Goal: Information Seeking & Learning: Understand process/instructions

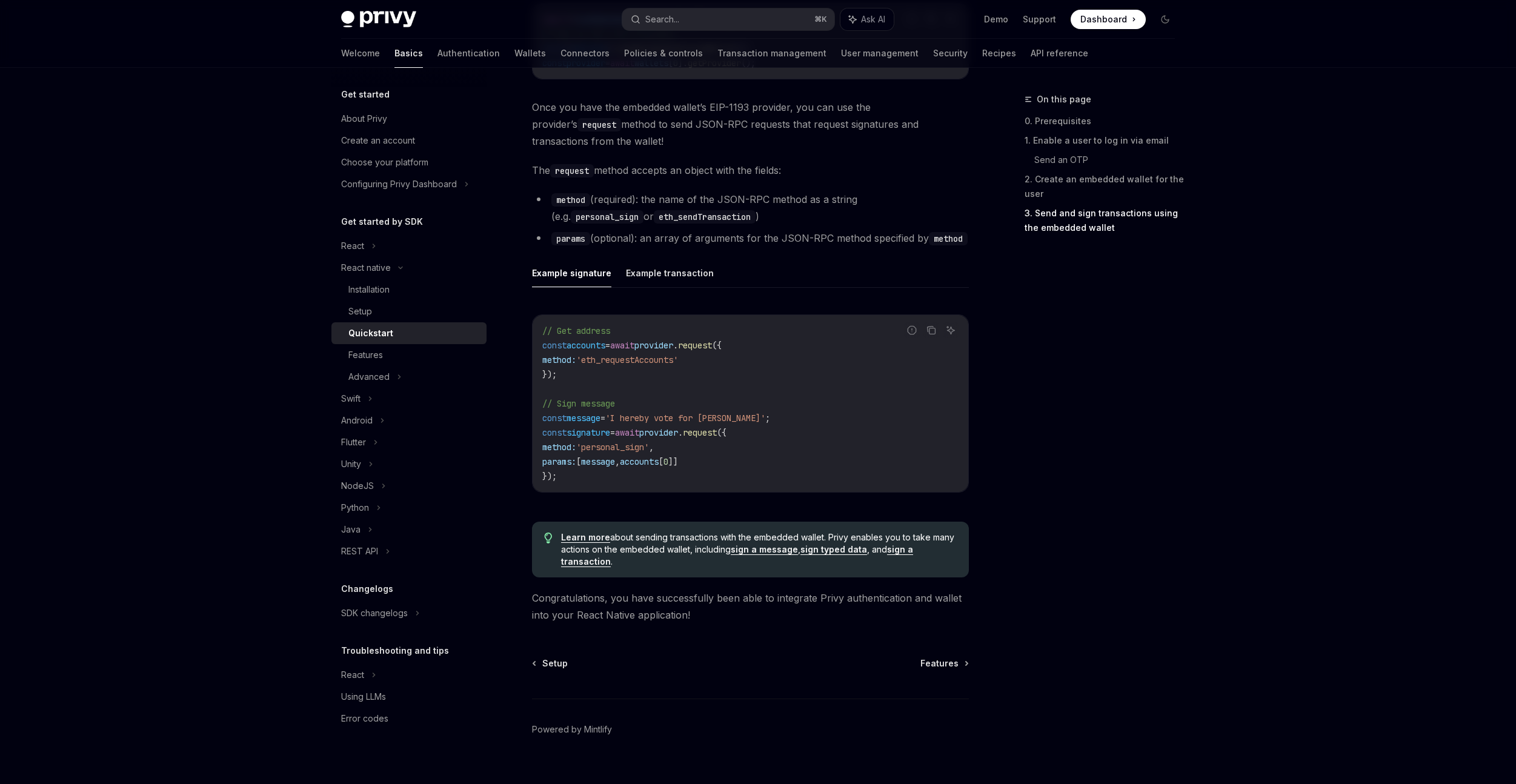
scroll to position [1583, 0]
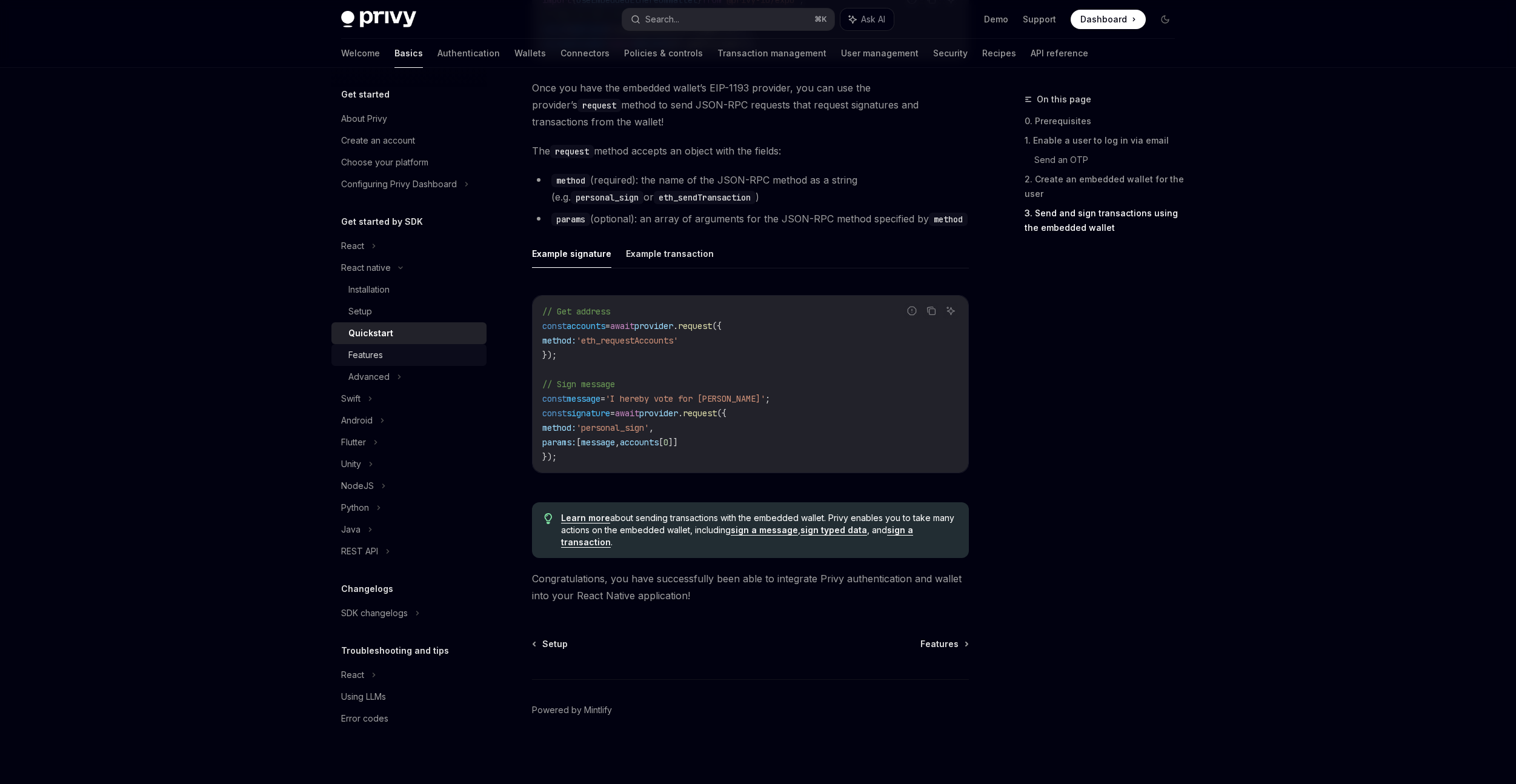
click at [381, 358] on div "Features" at bounding box center [366, 354] width 34 height 15
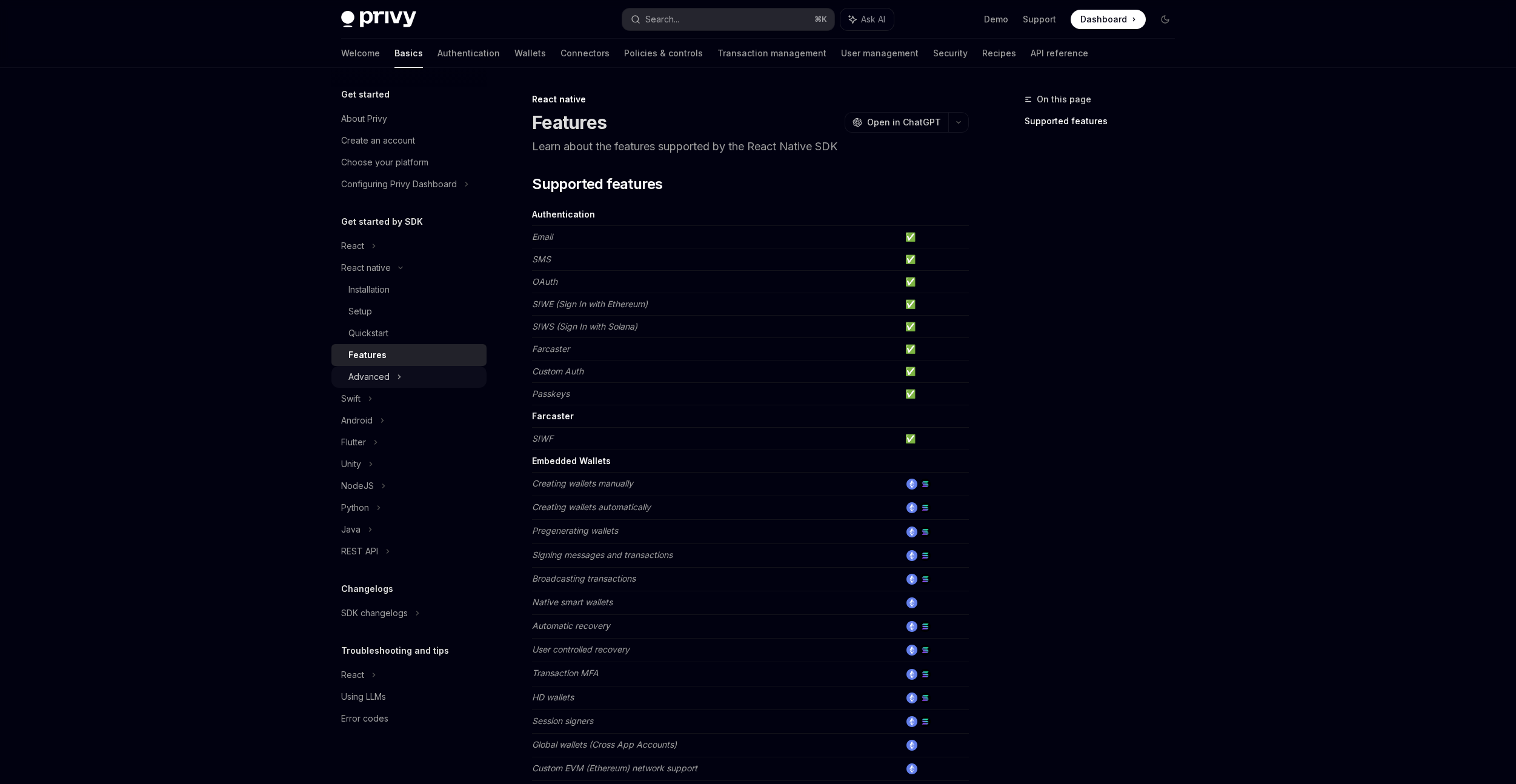
click at [395, 377] on div "Advanced" at bounding box center [408, 377] width 155 height 21
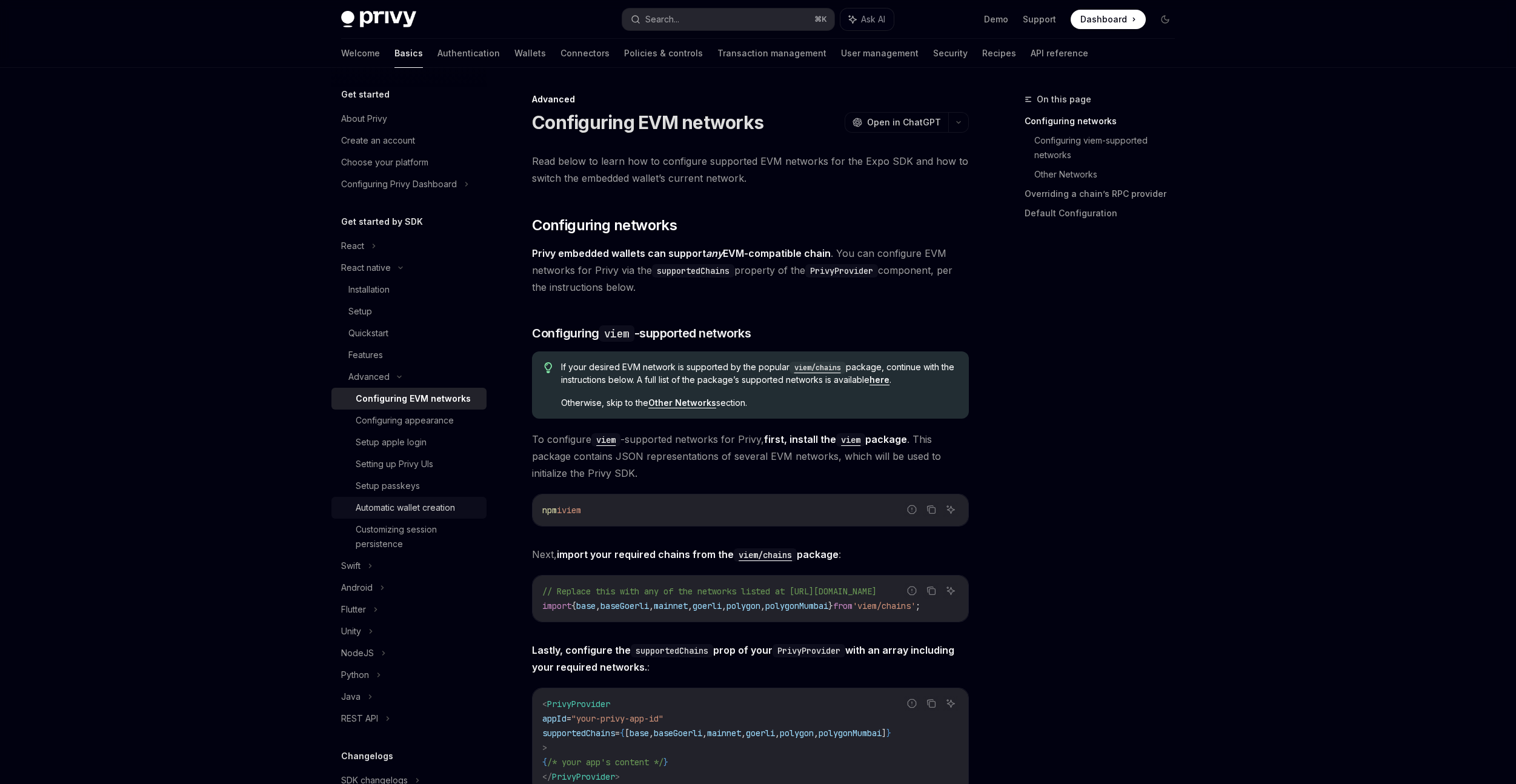
click at [441, 511] on div "Automatic wallet creation" at bounding box center [406, 508] width 99 height 15
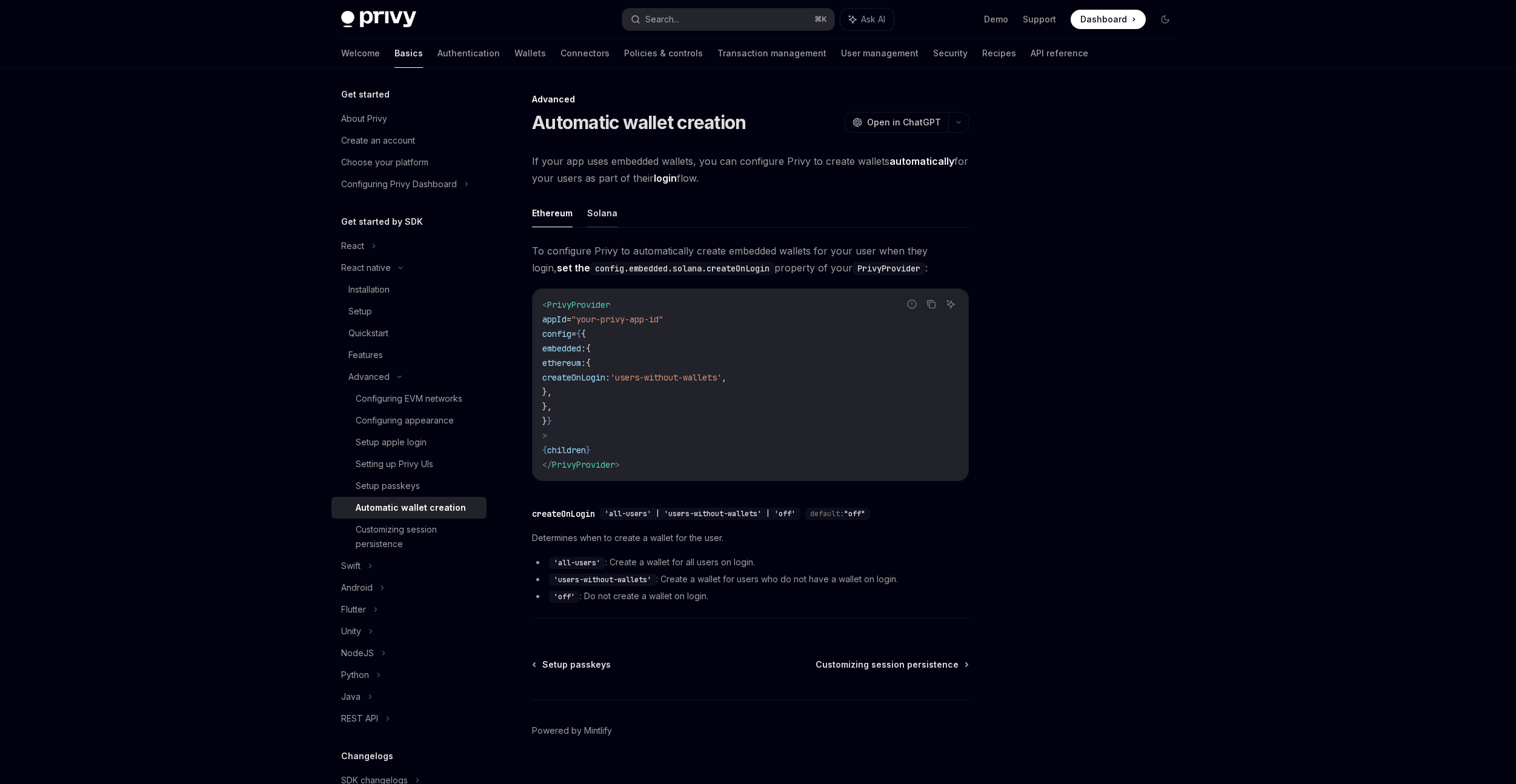
click at [596, 221] on button "Solana" at bounding box center [602, 212] width 30 height 28
click at [562, 215] on button "Ethereum" at bounding box center [552, 212] width 40 height 28
click at [409, 534] on div "Customizing session persistence" at bounding box center [418, 537] width 123 height 29
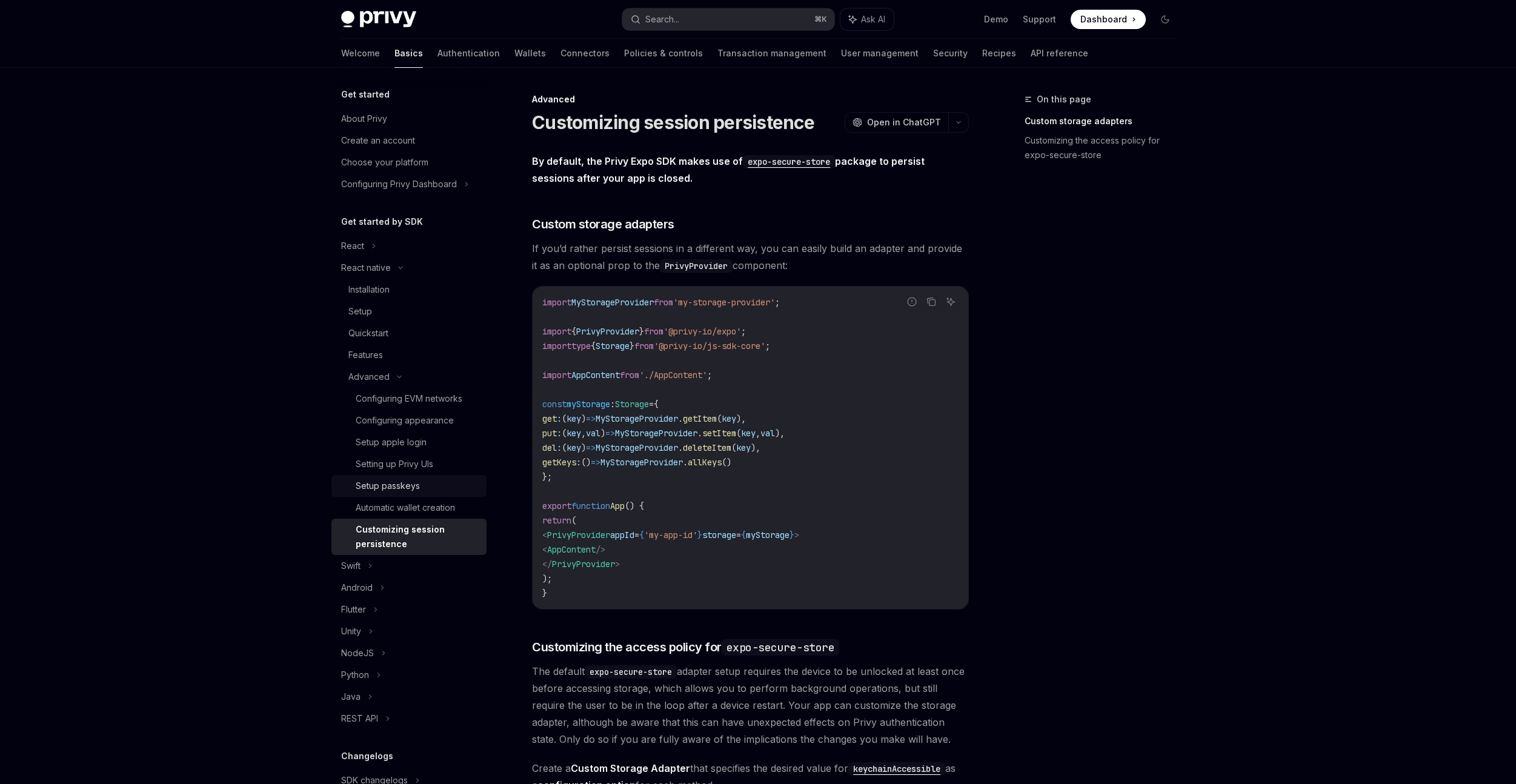
click at [413, 489] on div "Setup passkeys" at bounding box center [388, 485] width 64 height 15
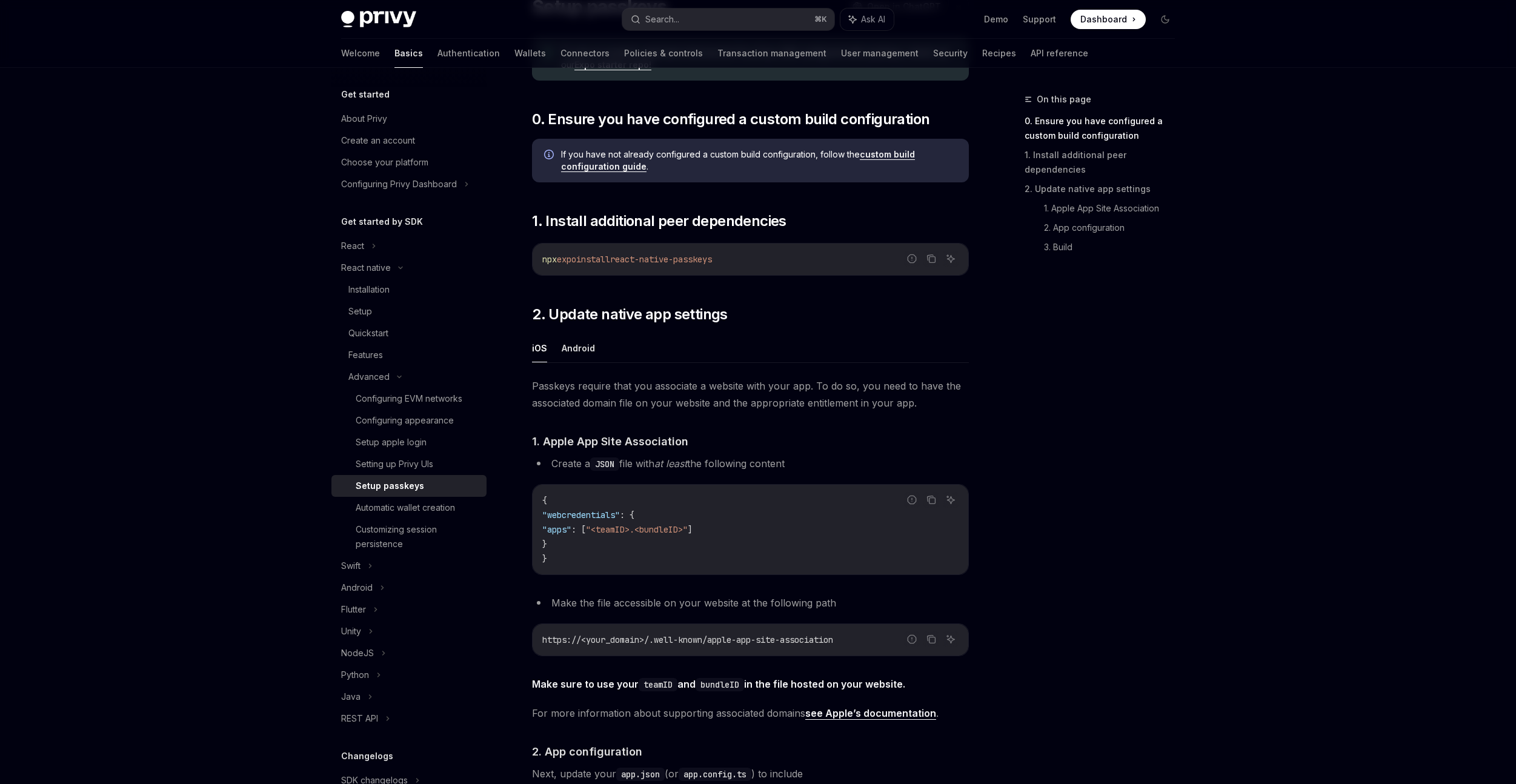
scroll to position [116, 0]
click at [437, 48] on link "Authentication" at bounding box center [468, 53] width 62 height 29
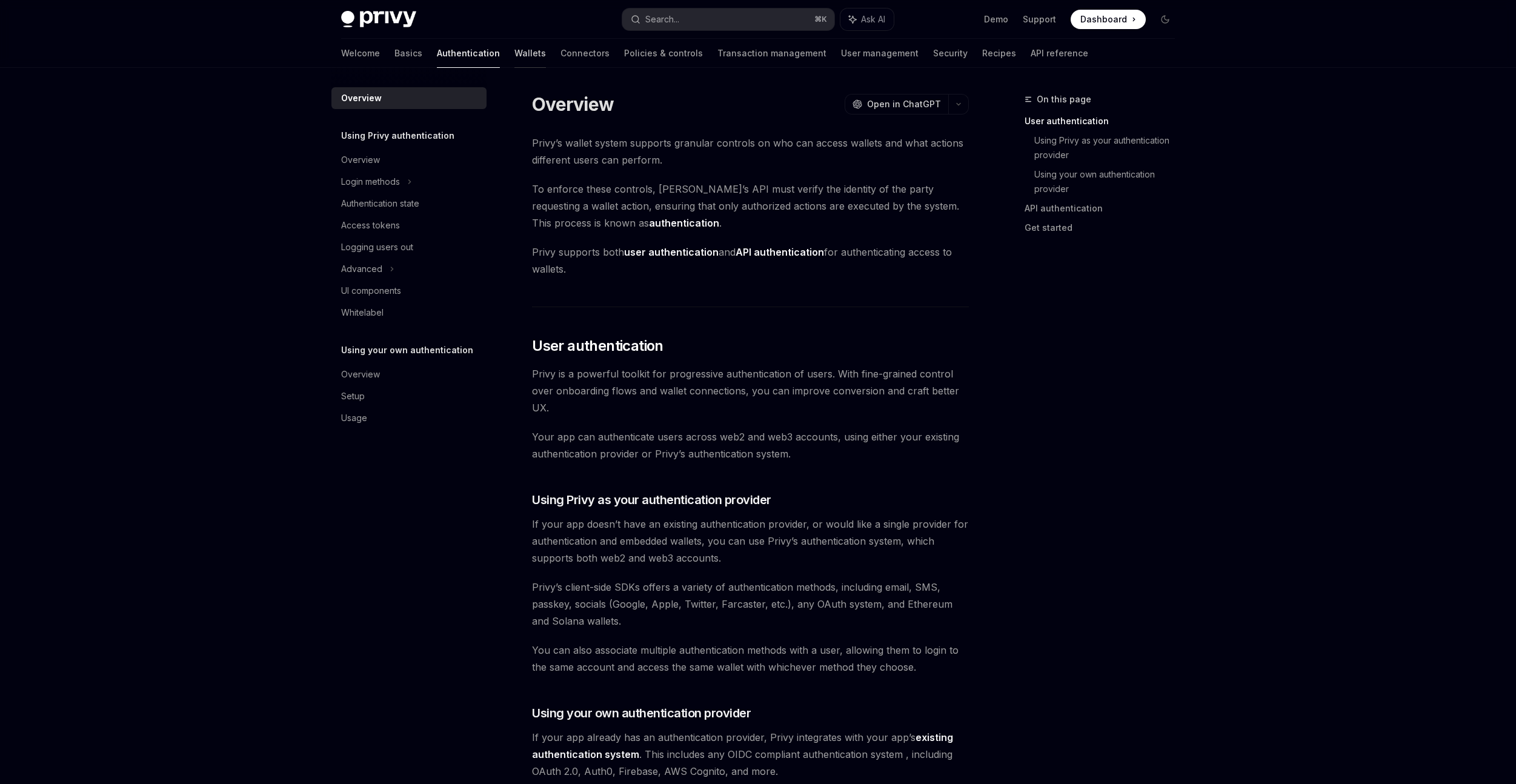
click at [514, 50] on link "Wallets" at bounding box center [530, 53] width 32 height 29
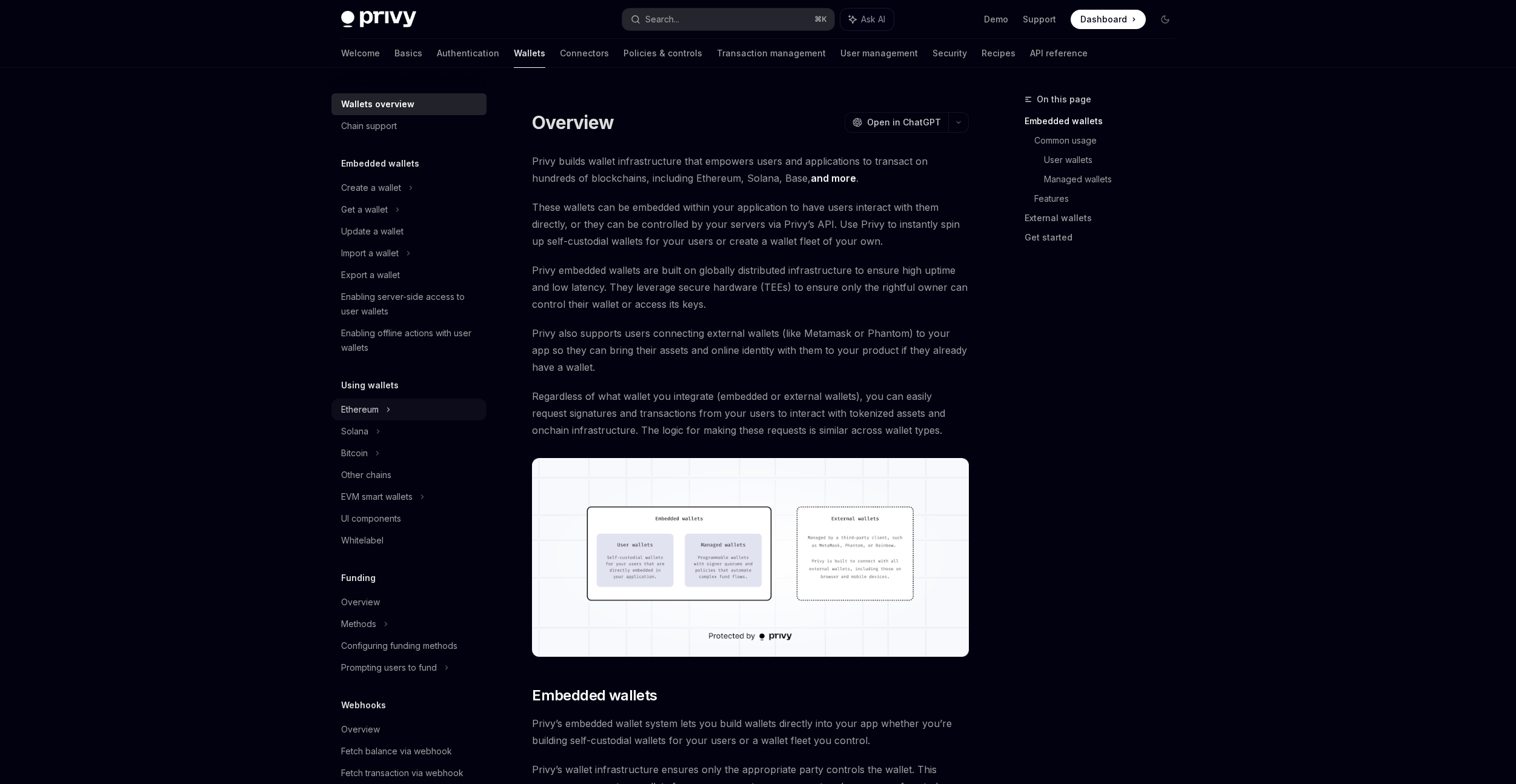
click at [386, 411] on icon at bounding box center [389, 409] width 5 height 15
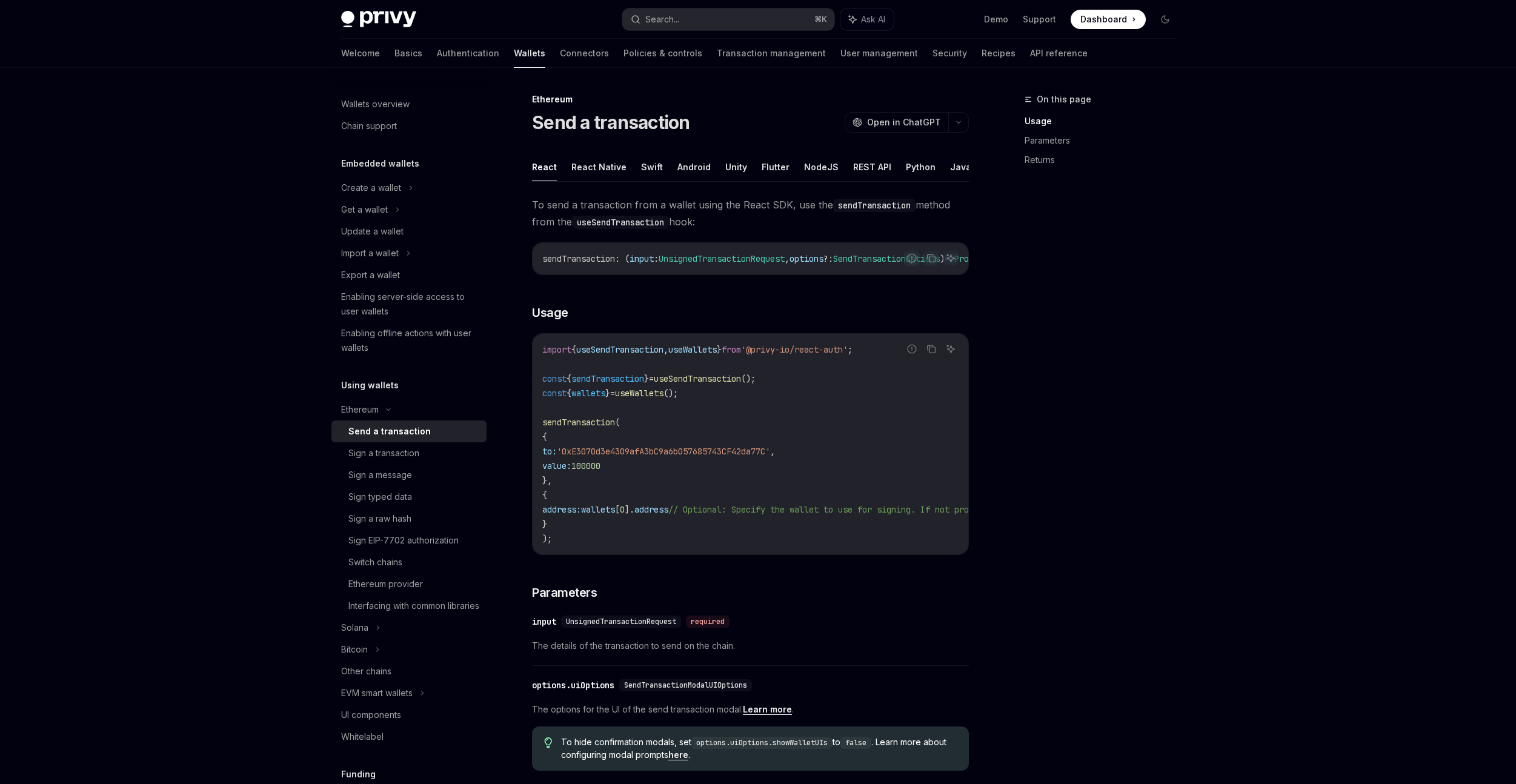
click at [426, 429] on div "Send a transaction" at bounding box center [413, 431] width 131 height 15
click at [431, 580] on div "Ethereum provider" at bounding box center [413, 584] width 131 height 15
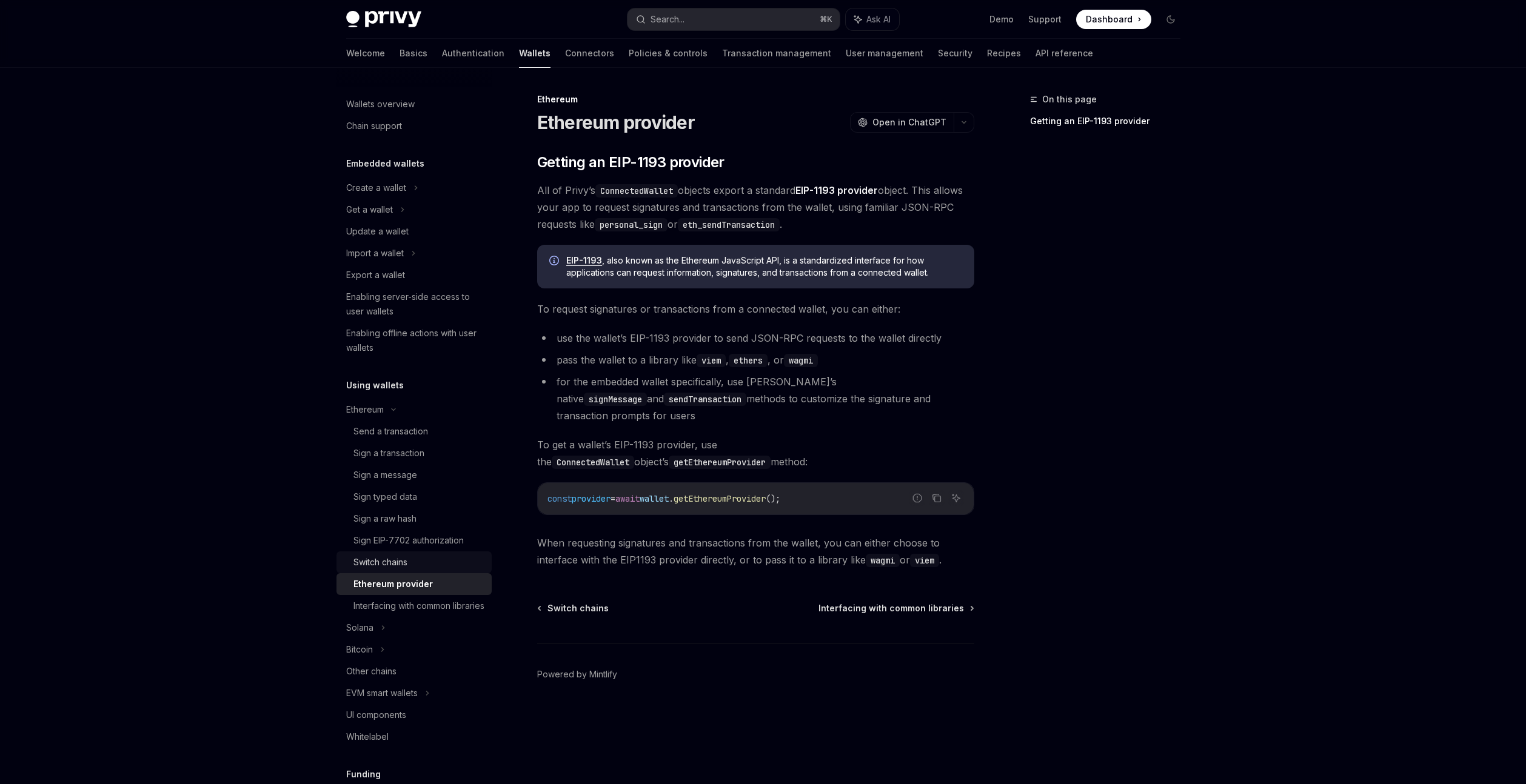
click at [402, 563] on div "Switch chains" at bounding box center [380, 561] width 54 height 15
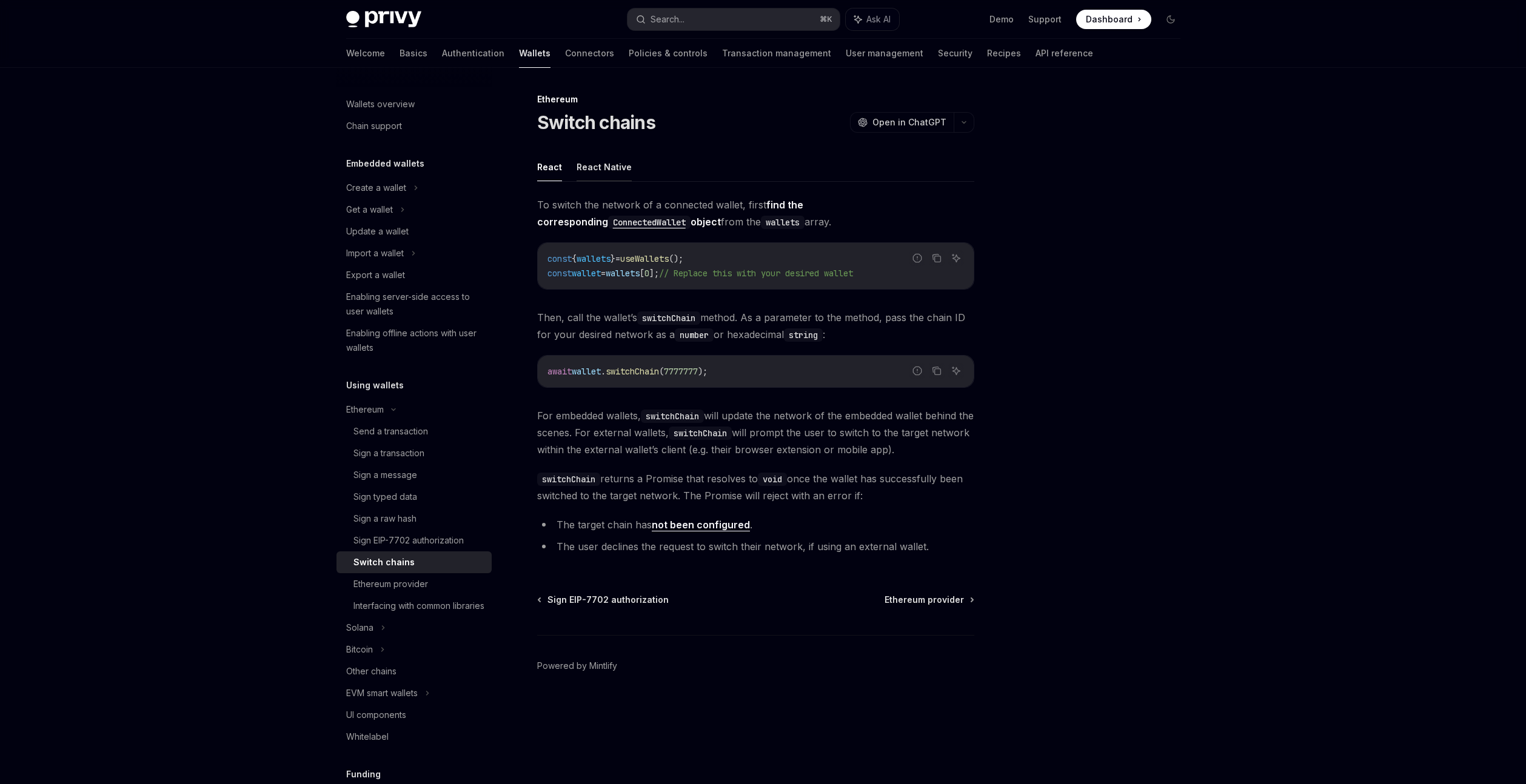
click at [598, 167] on button "React Native" at bounding box center [604, 166] width 55 height 28
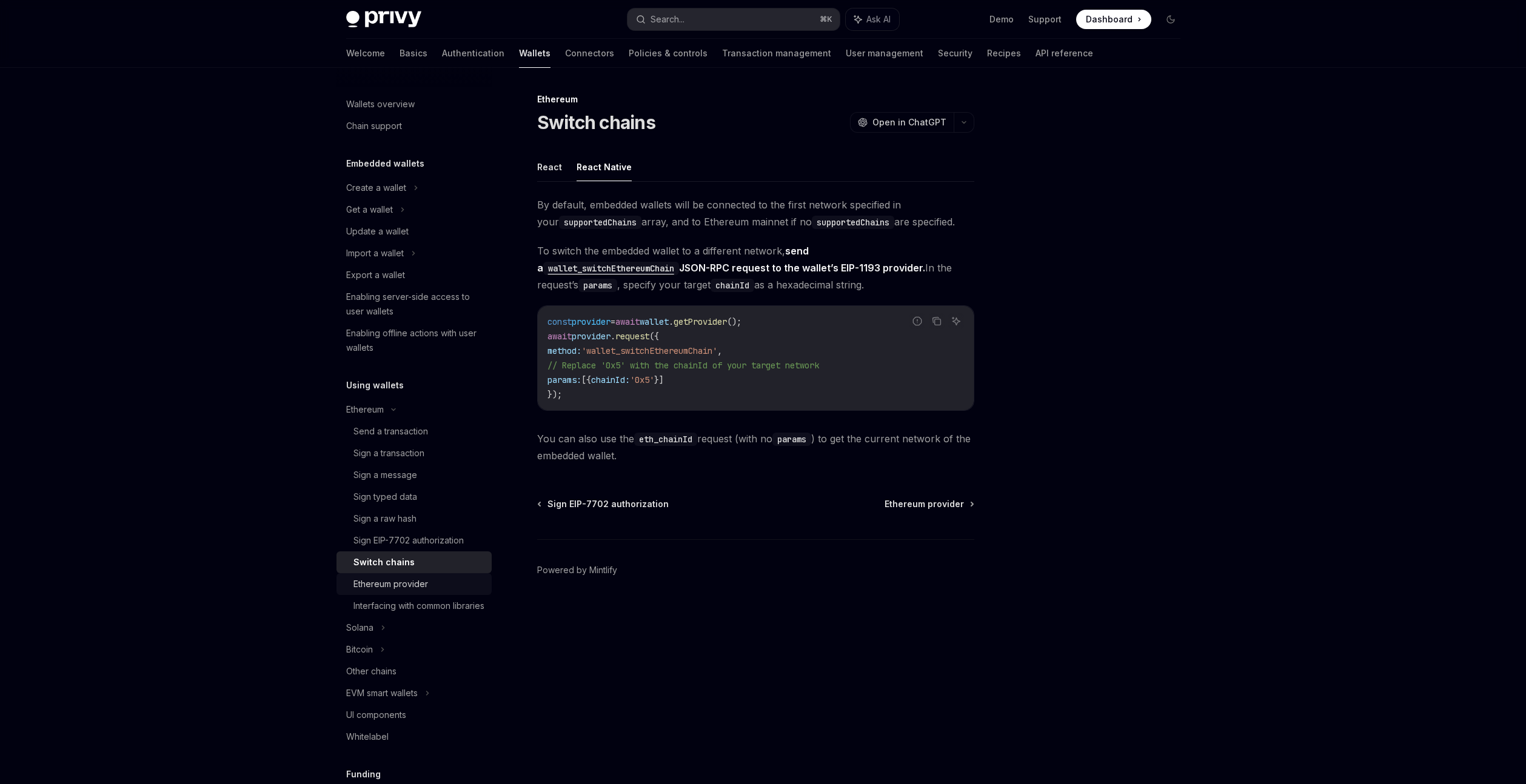
click at [432, 592] on link "Ethereum provider" at bounding box center [414, 584] width 155 height 21
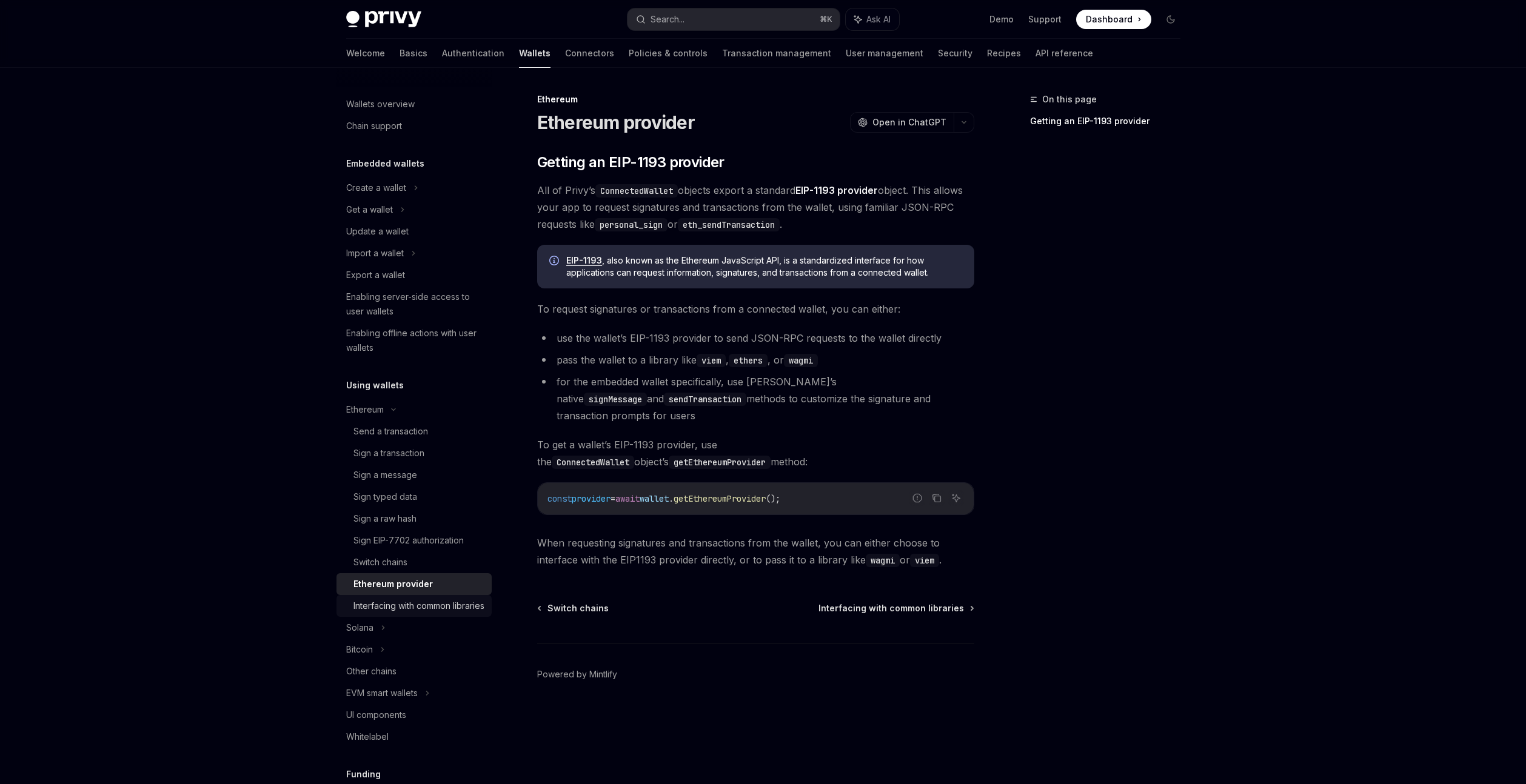
click at [432, 604] on div "Interfacing with common libraries" at bounding box center [419, 605] width 131 height 15
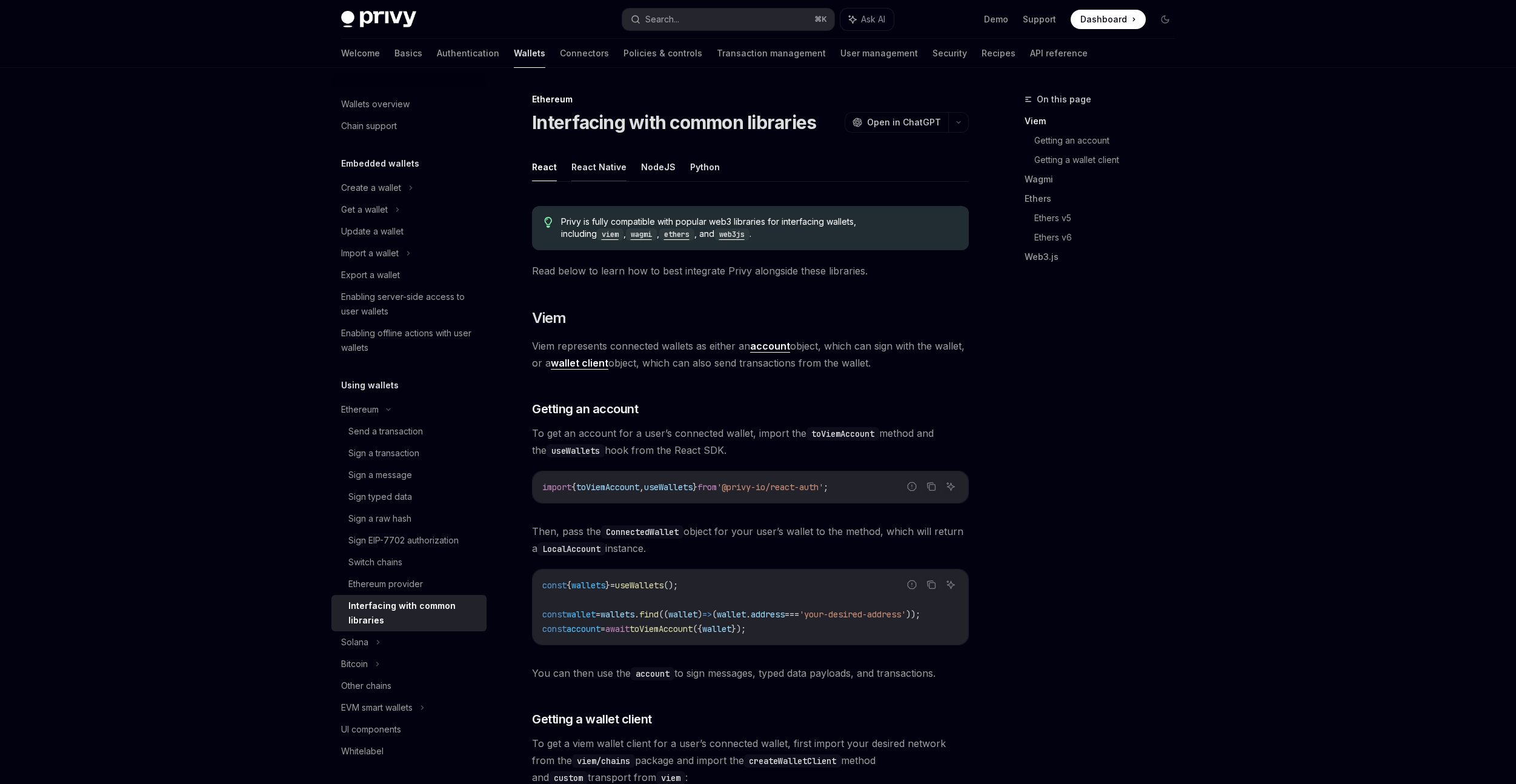
click at [610, 175] on button "React Native" at bounding box center [599, 166] width 55 height 28
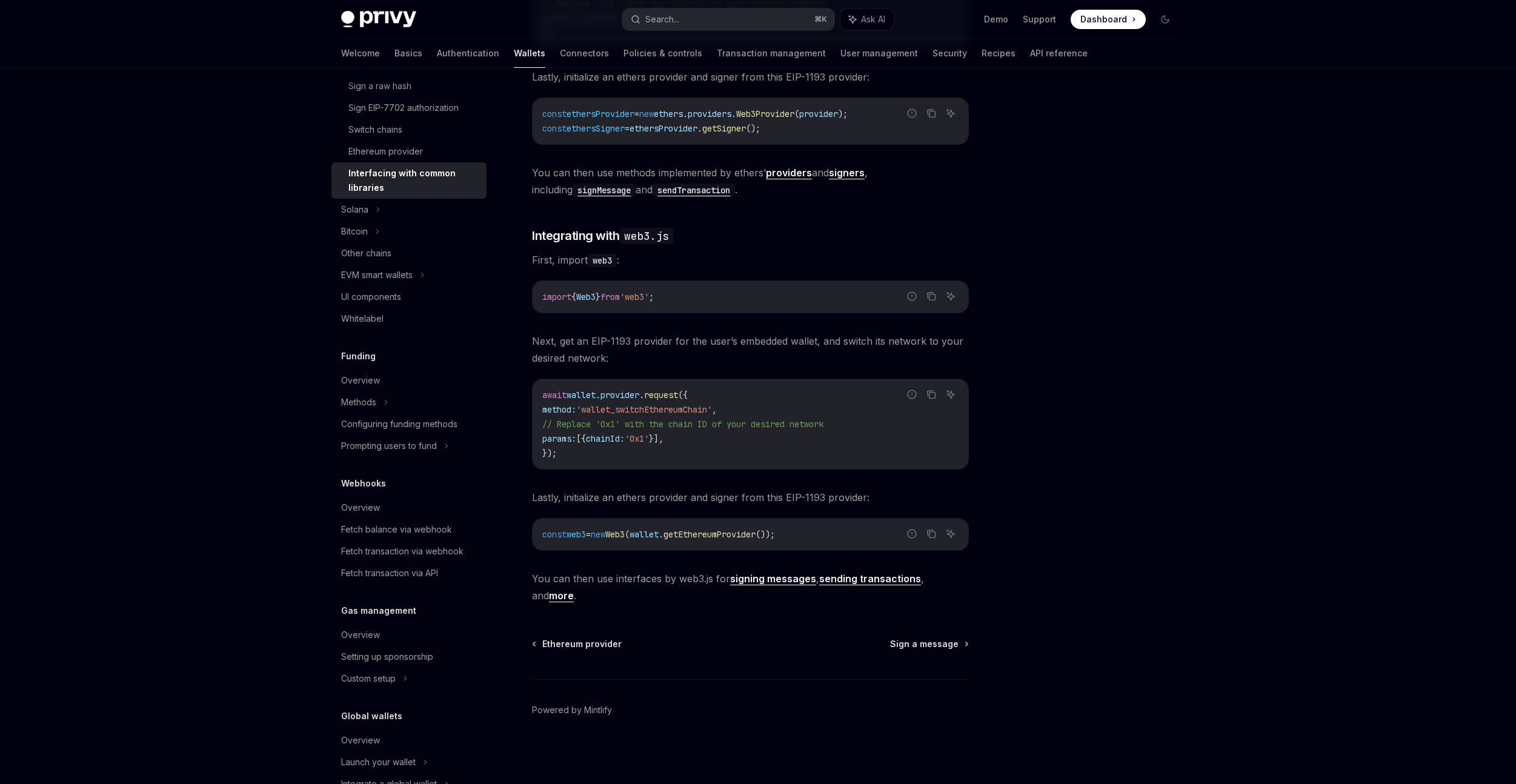
scroll to position [436, 0]
click at [383, 392] on icon at bounding box center [386, 399] width 5 height 15
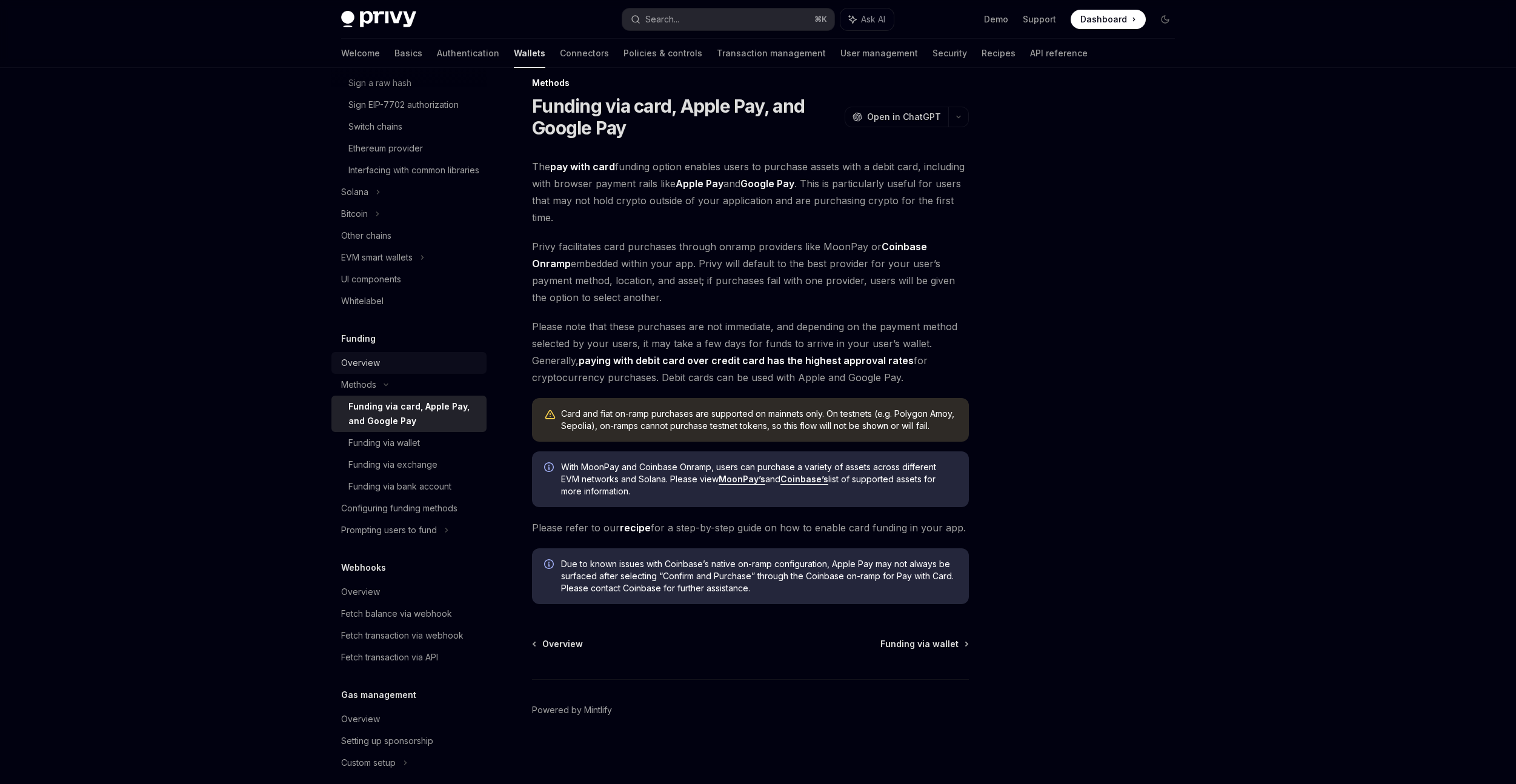
click at [369, 371] on div "Overview" at bounding box center [360, 363] width 39 height 15
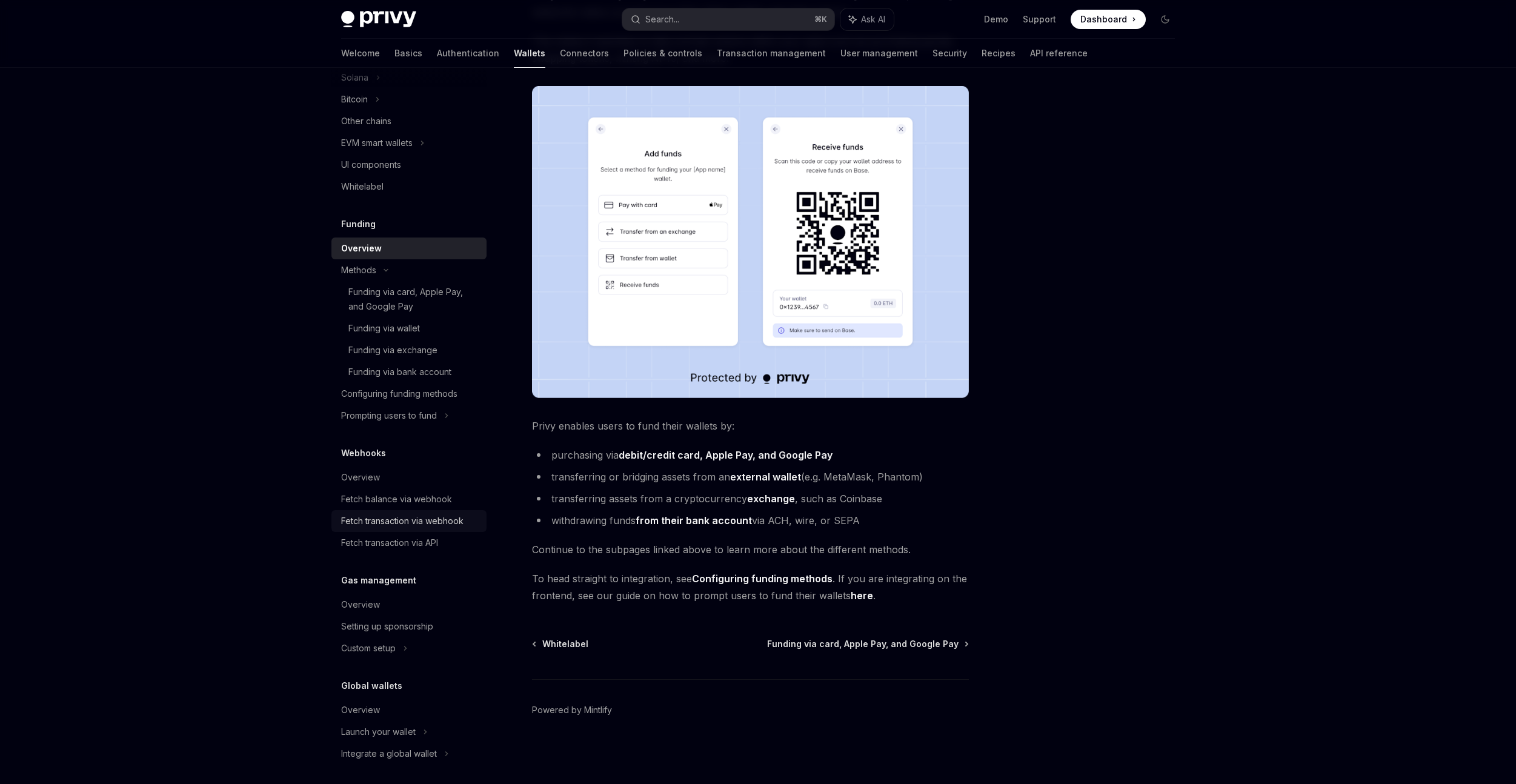
scroll to position [569, 0]
click at [420, 536] on div "Fetch transaction via API" at bounding box center [389, 538] width 97 height 15
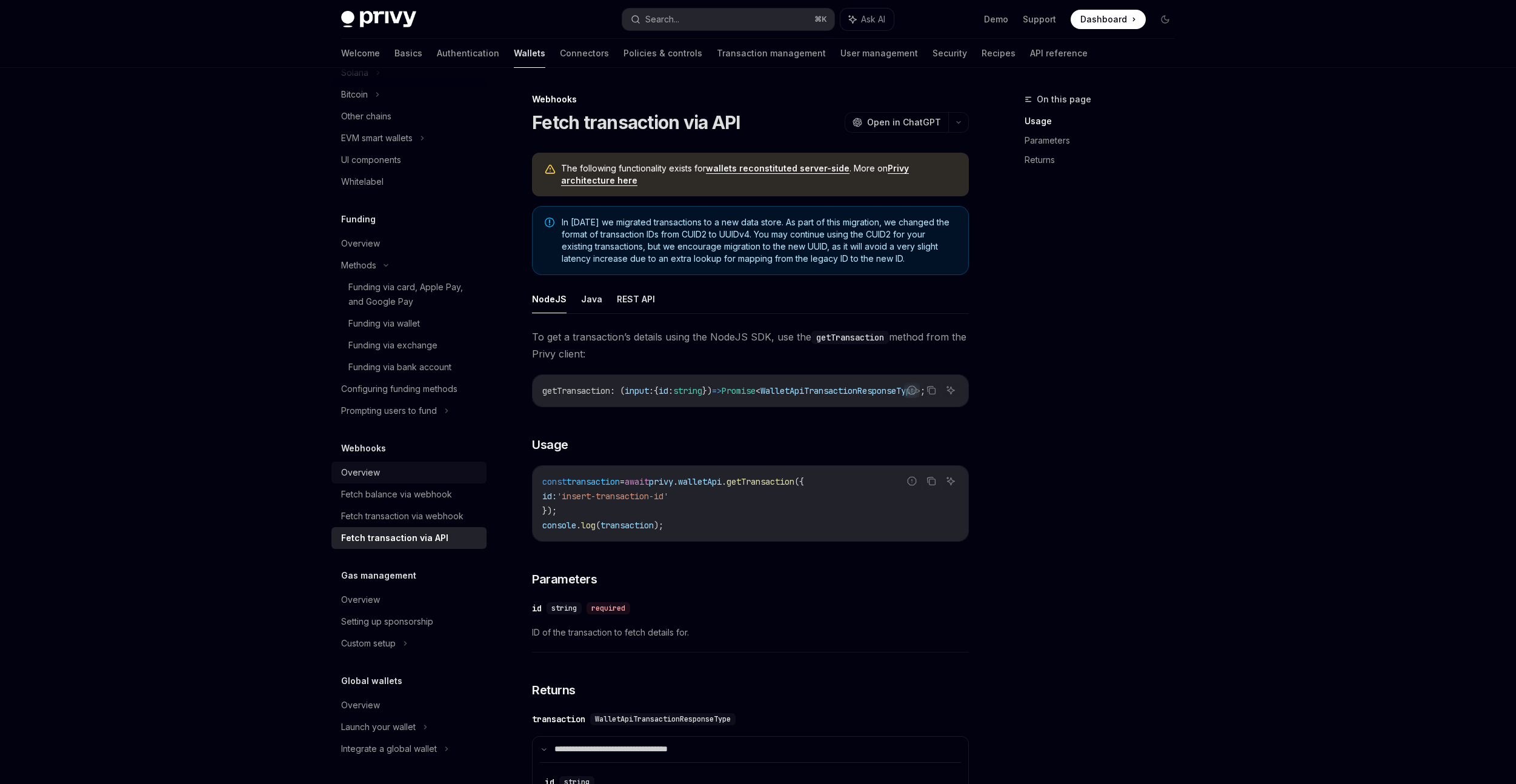
click at [417, 475] on div "Overview" at bounding box center [410, 472] width 138 height 15
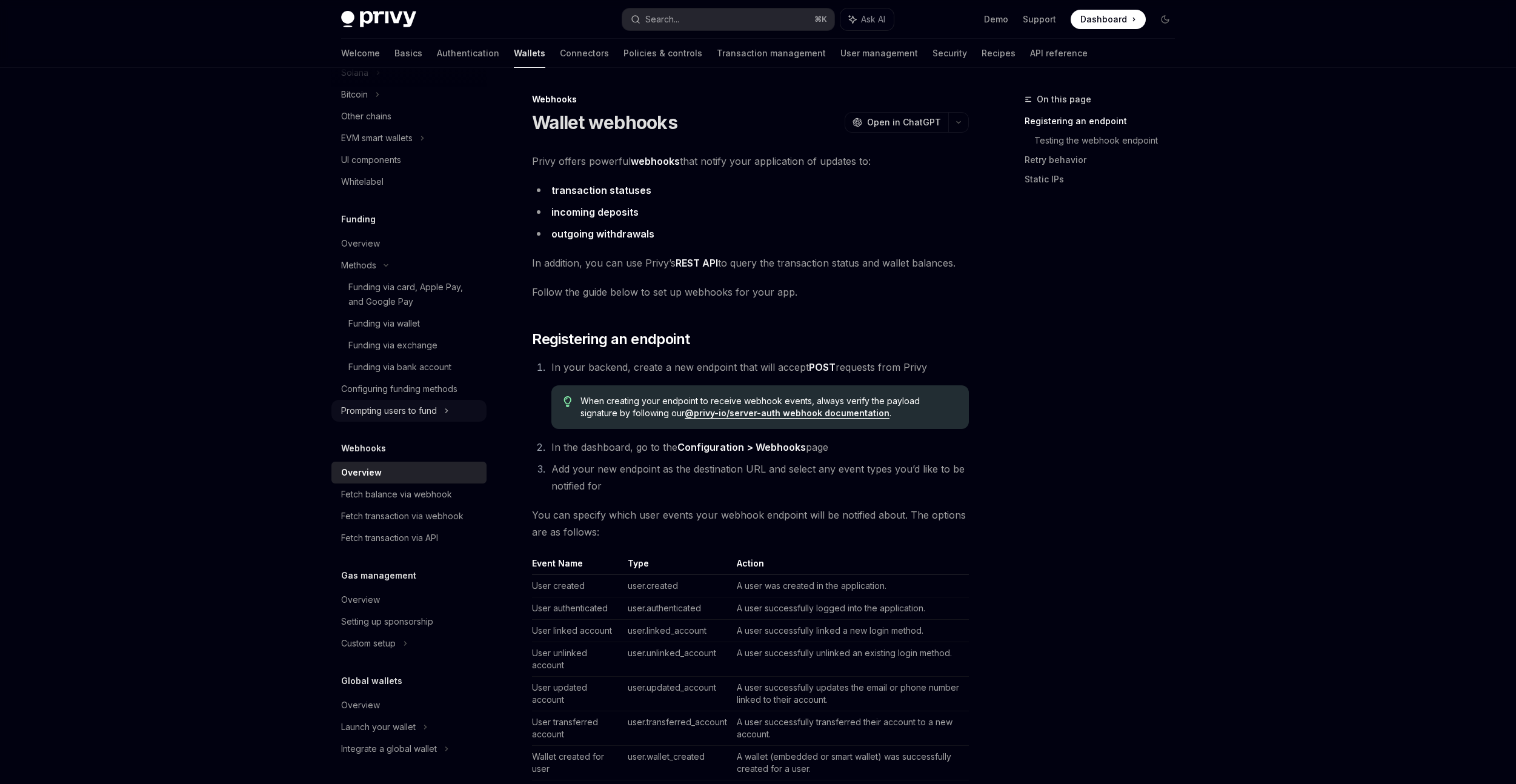
click at [443, 404] on div "Prompting users to fund" at bounding box center [408, 410] width 155 height 21
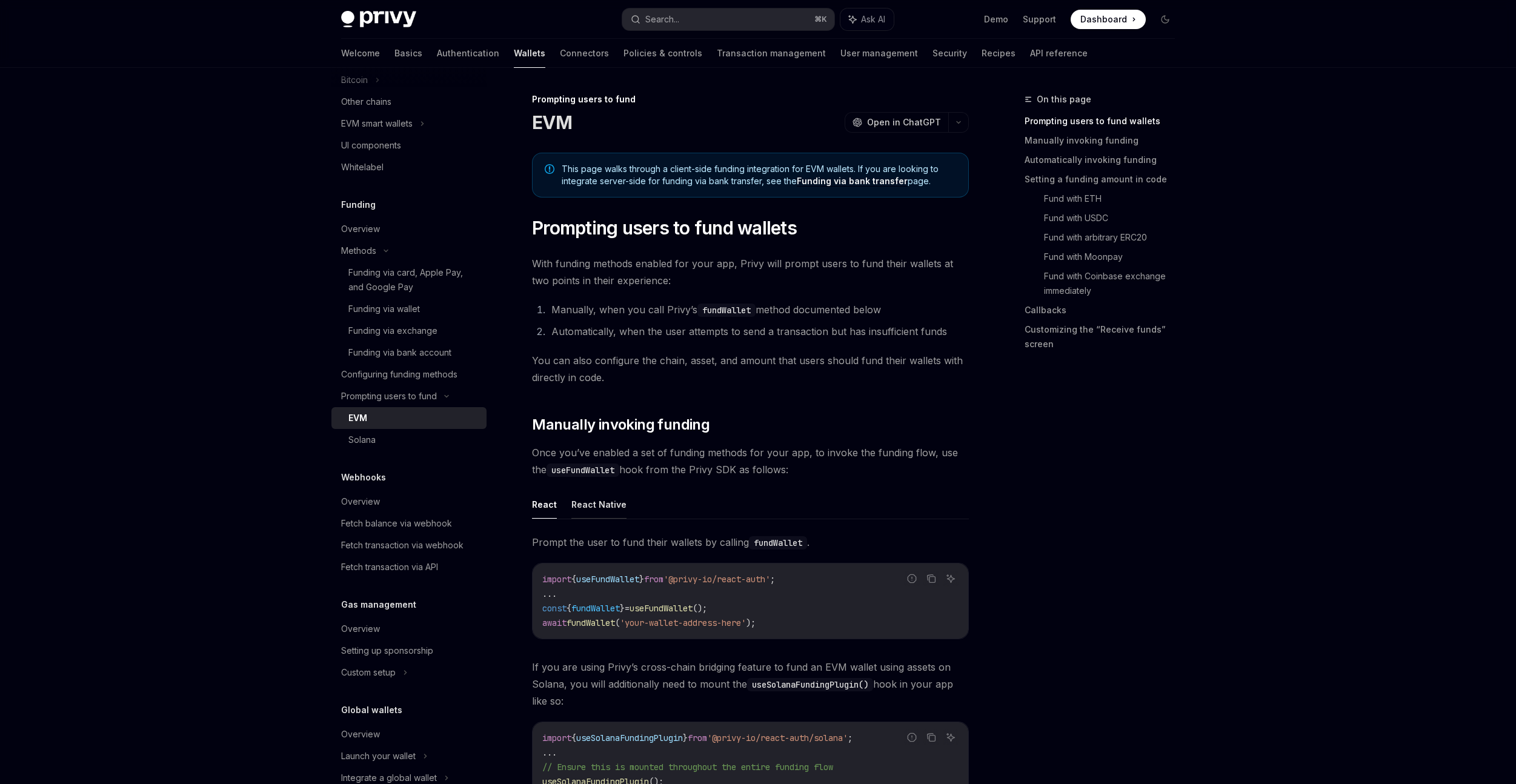
click at [604, 514] on button "React Native" at bounding box center [599, 504] width 55 height 28
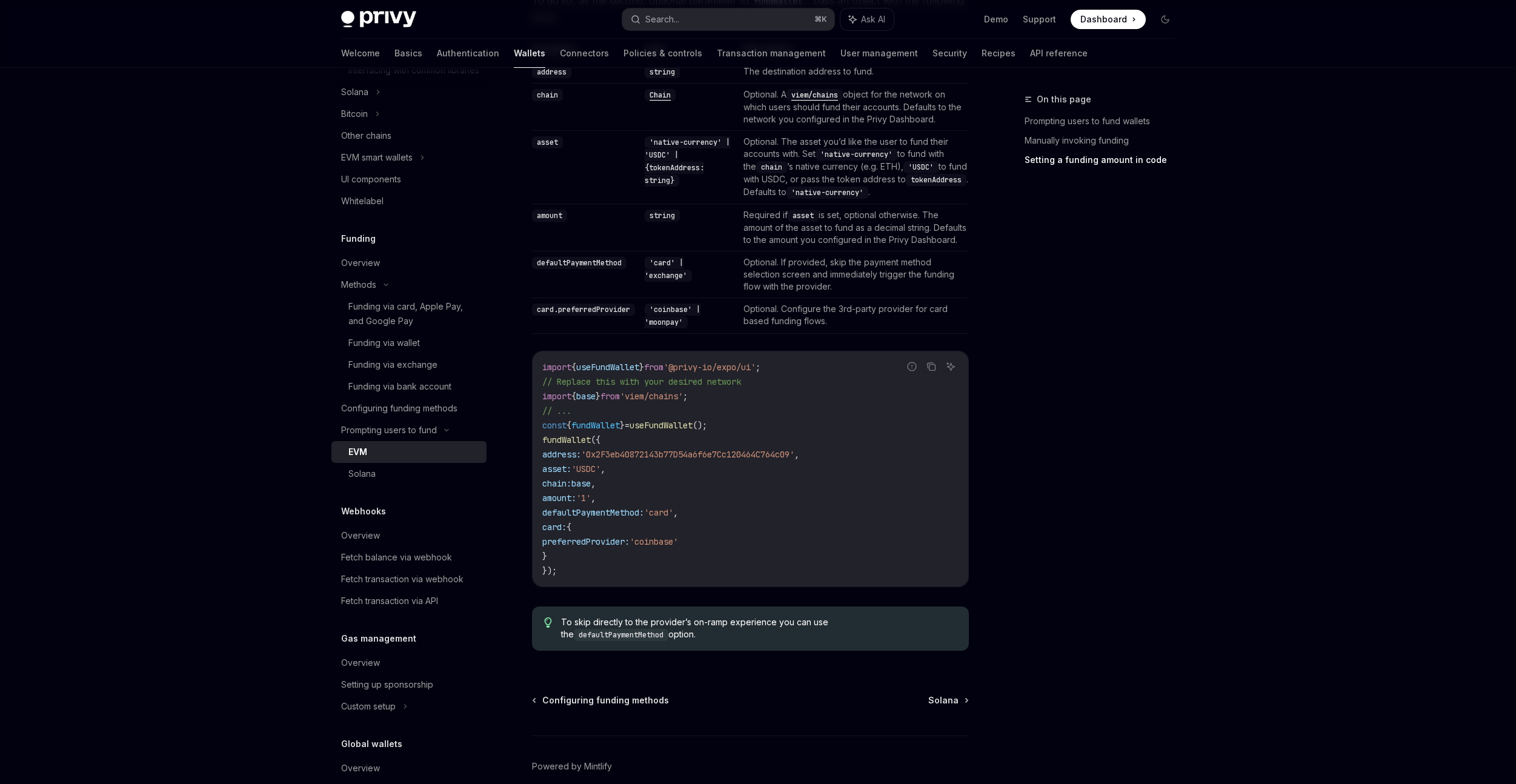
scroll to position [613, 0]
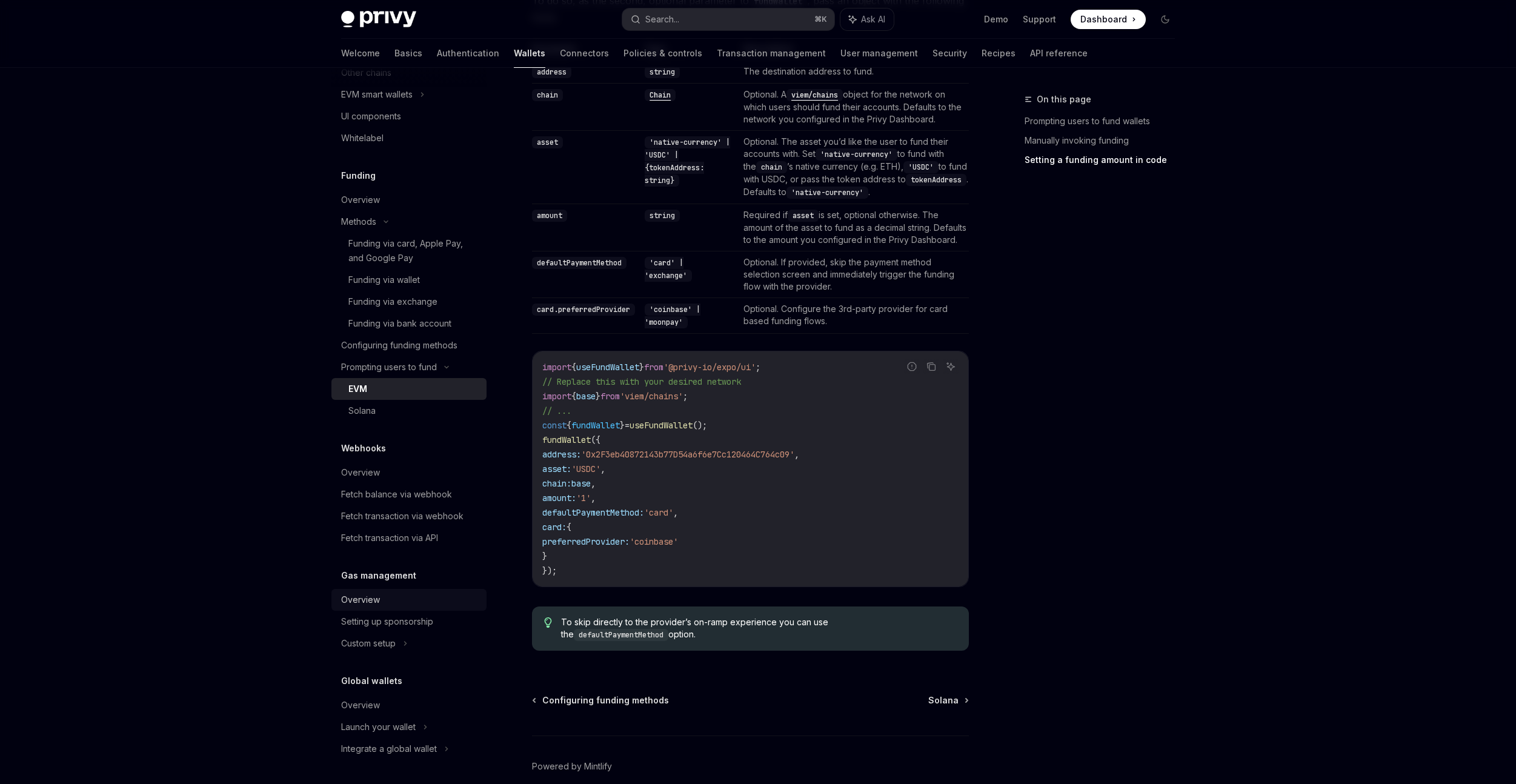
click at [417, 598] on div "Overview" at bounding box center [410, 599] width 138 height 15
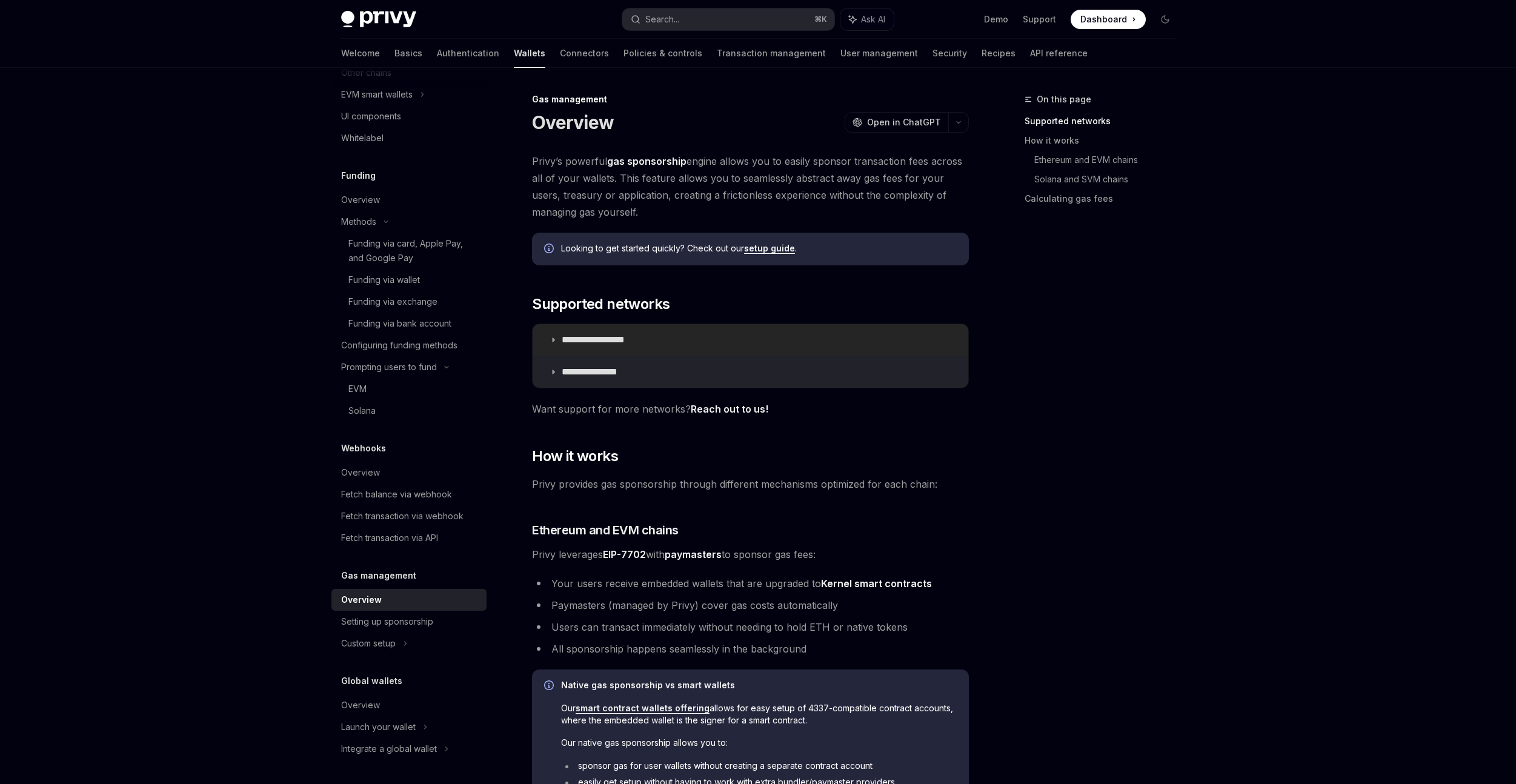
click at [646, 339] on p "**********" at bounding box center [606, 340] width 90 height 12
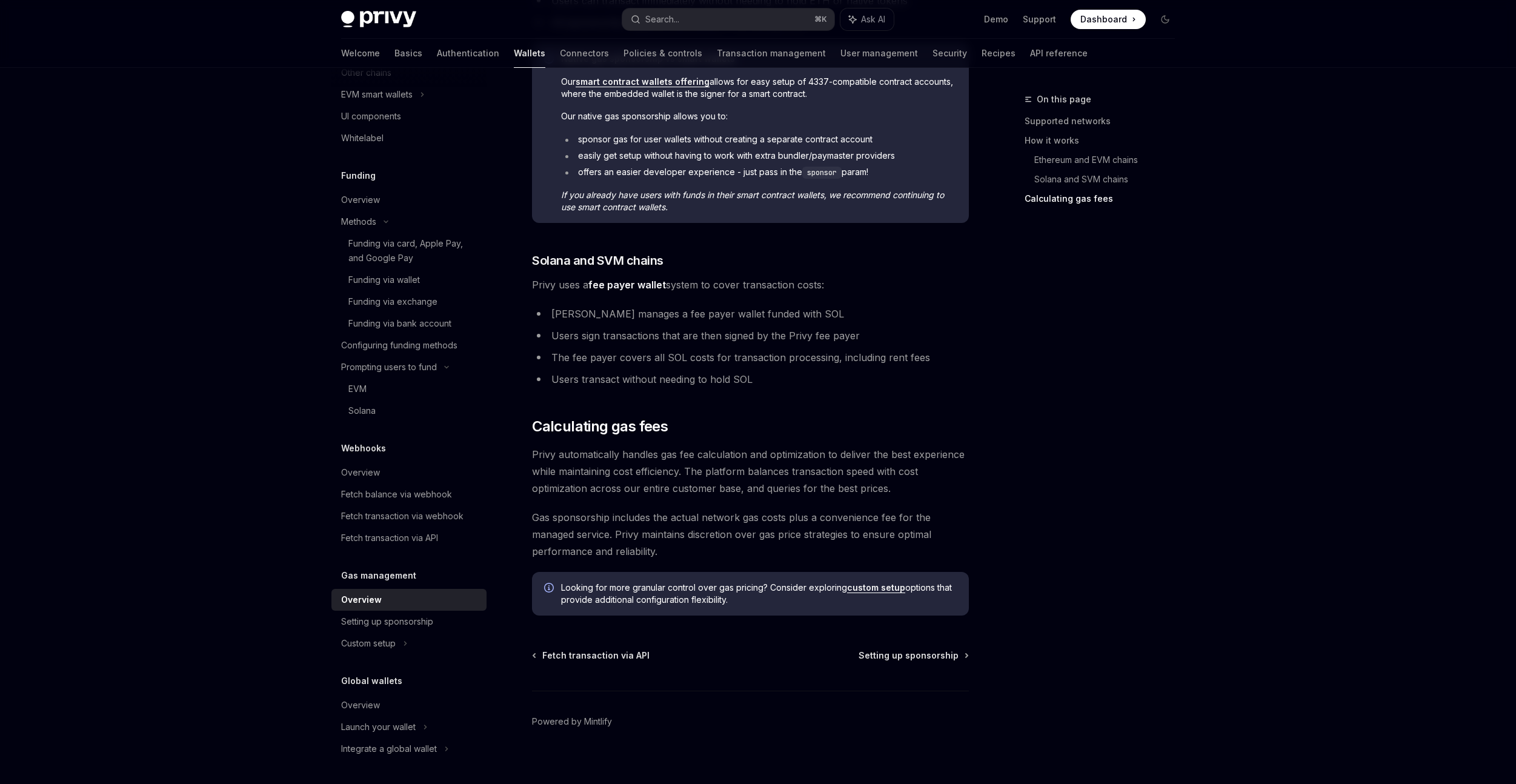
scroll to position [980, 0]
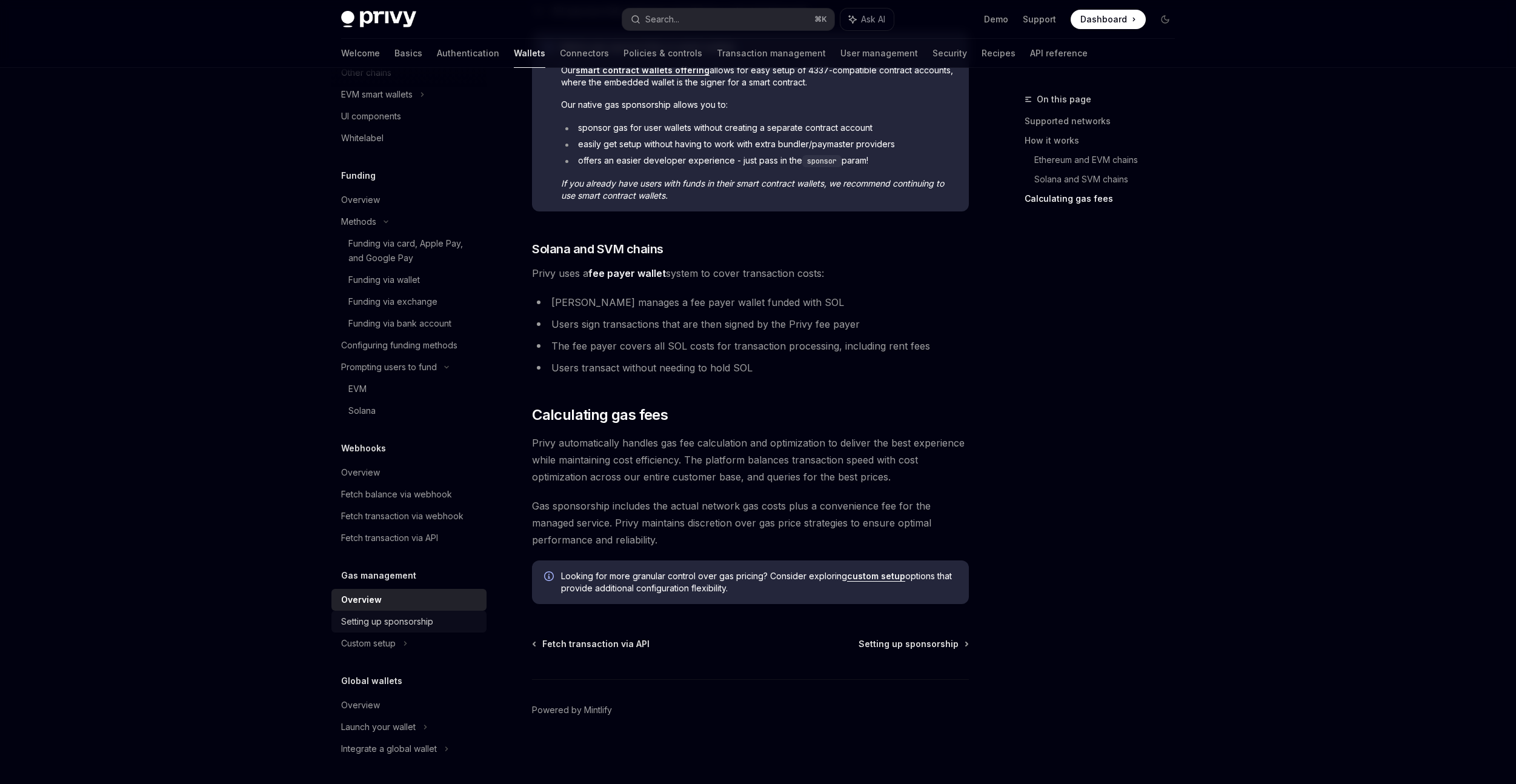
click at [373, 621] on div "Setting up sponsorship" at bounding box center [388, 621] width 92 height 15
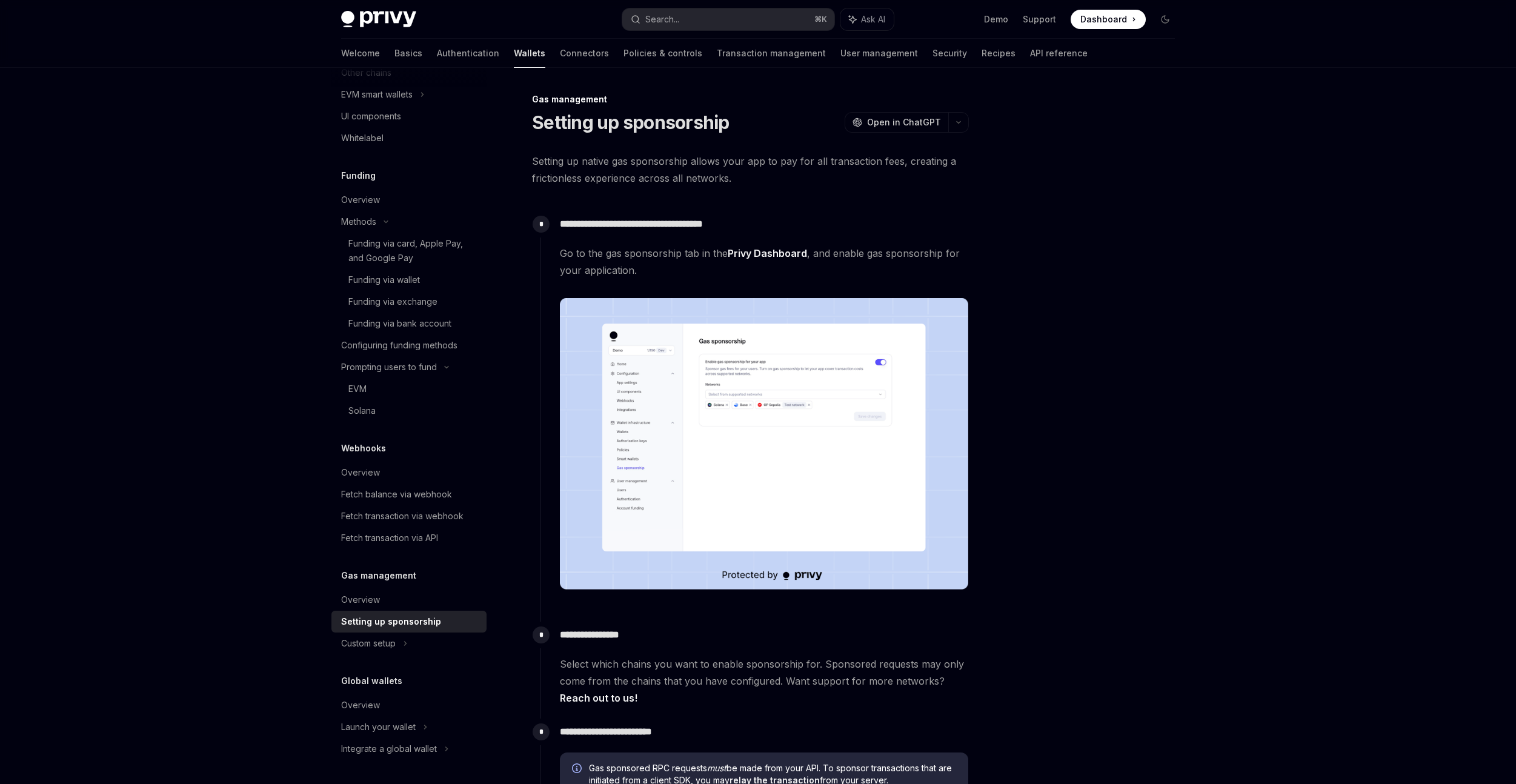
click at [777, 384] on img at bounding box center [764, 443] width 408 height 292
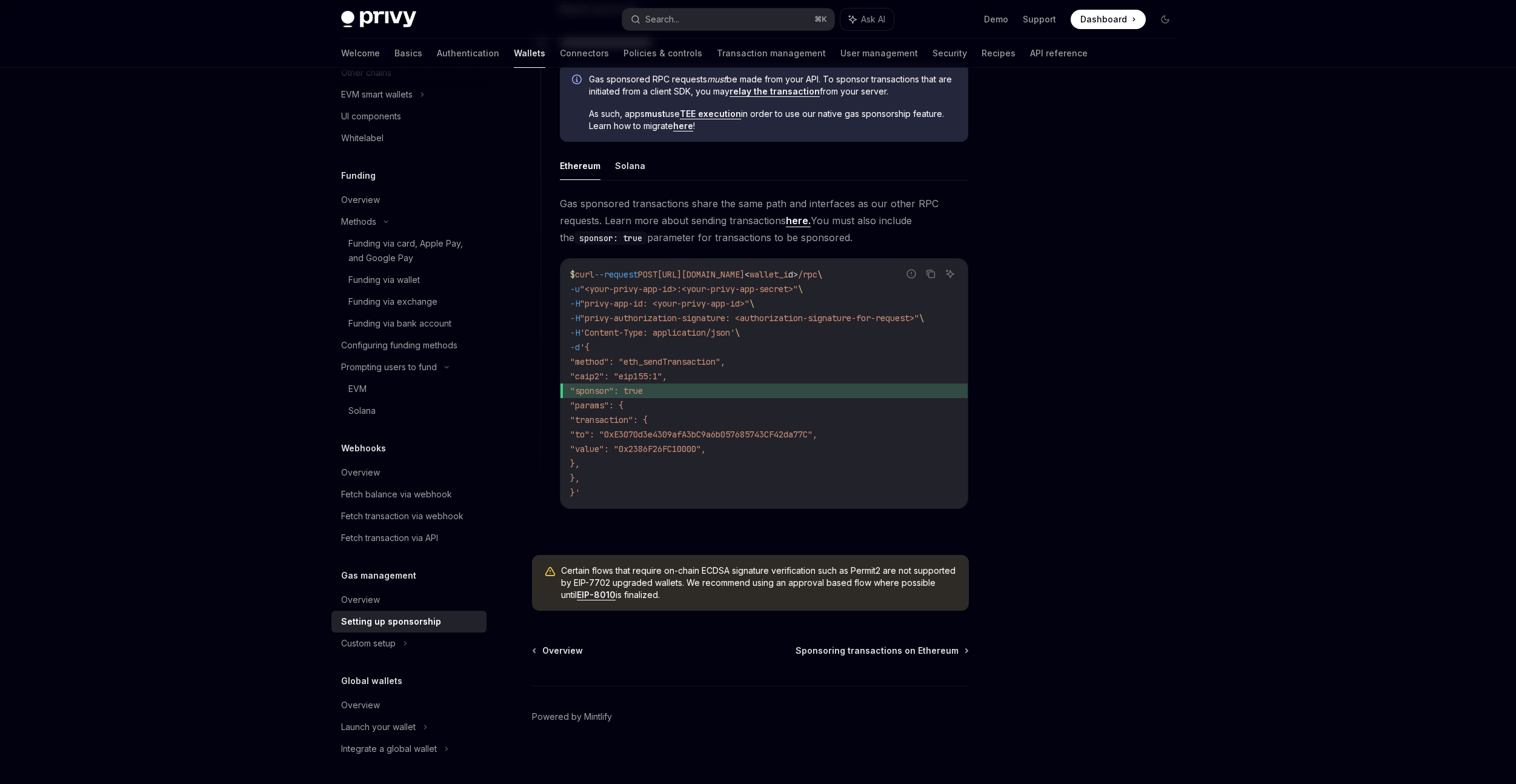
scroll to position [700, 0]
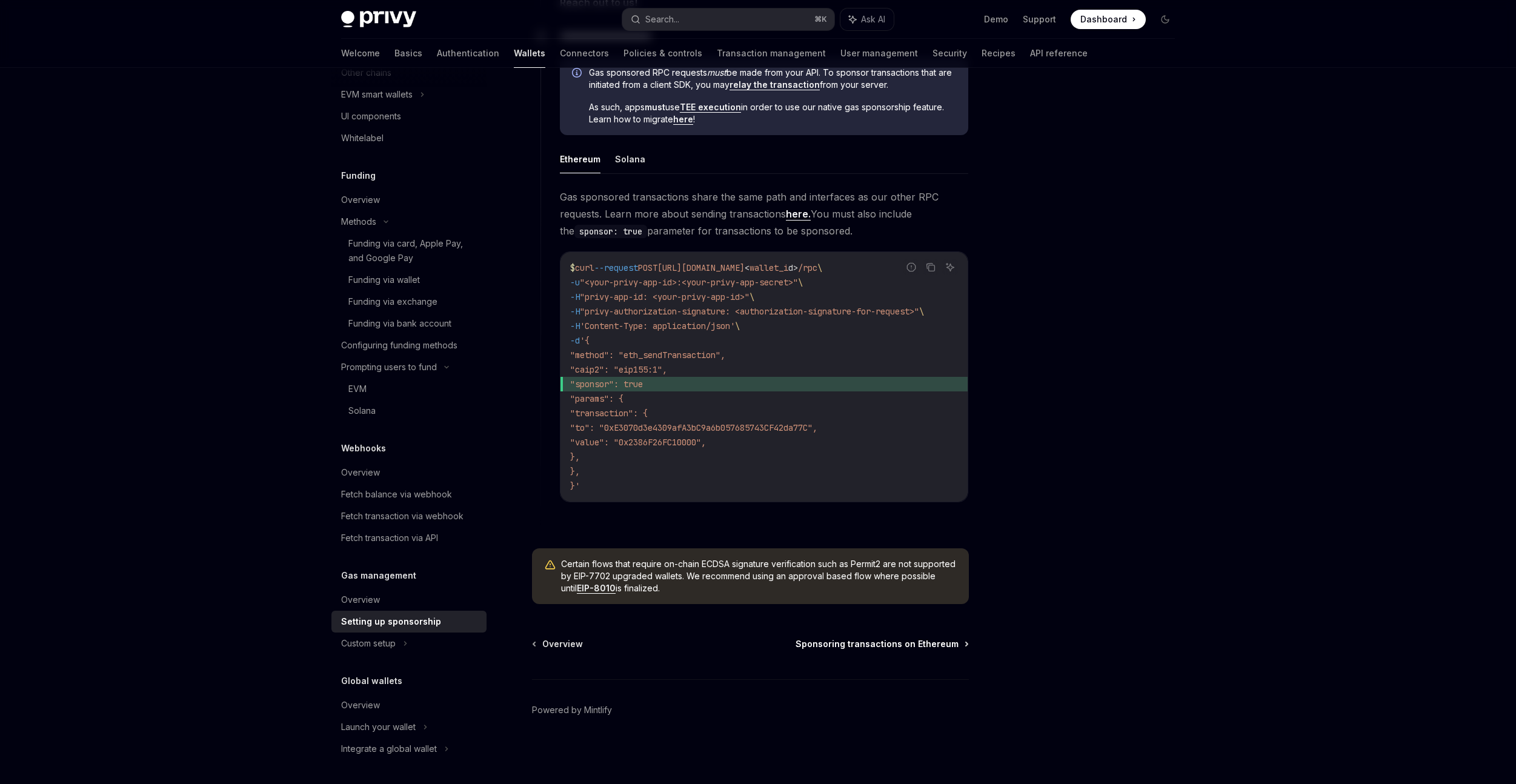
click at [943, 644] on span "Sponsoring transactions on Ethereum" at bounding box center [877, 644] width 163 height 12
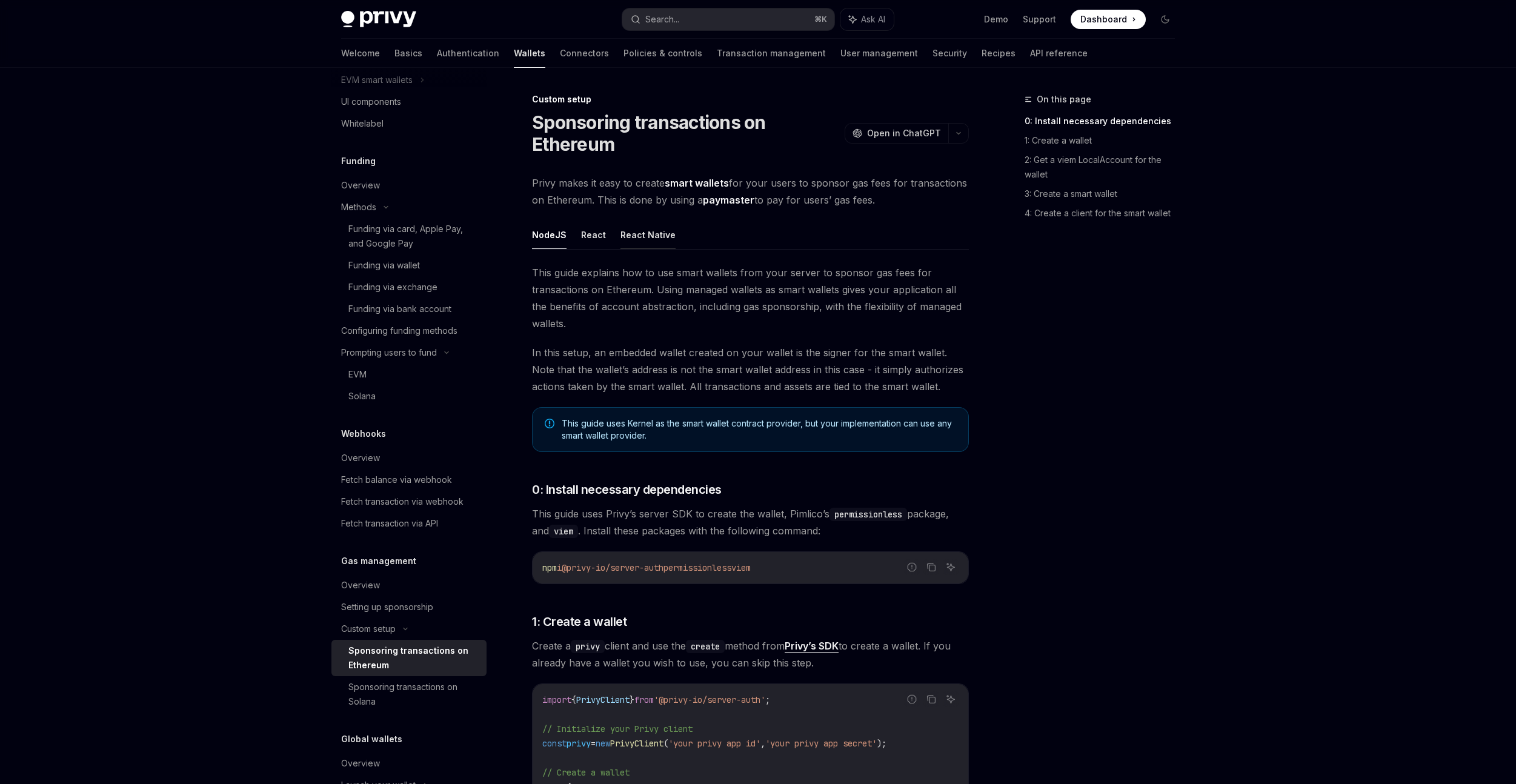
click at [641, 228] on button "React Native" at bounding box center [648, 235] width 55 height 28
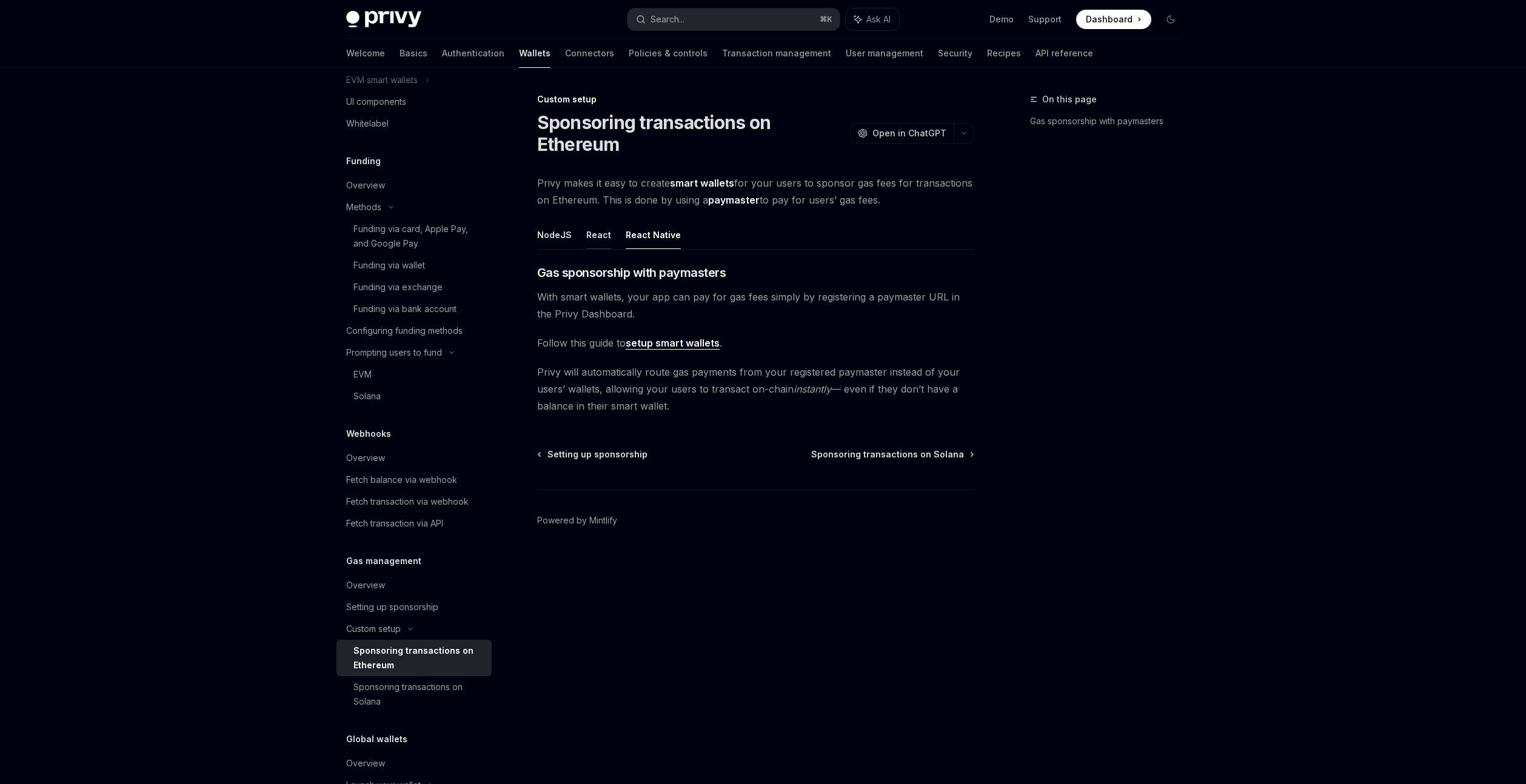
click at [593, 228] on button "React" at bounding box center [599, 235] width 25 height 28
click at [644, 234] on button "React Native" at bounding box center [653, 235] width 55 height 28
click at [675, 342] on link "setup smart wallets" at bounding box center [673, 343] width 94 height 13
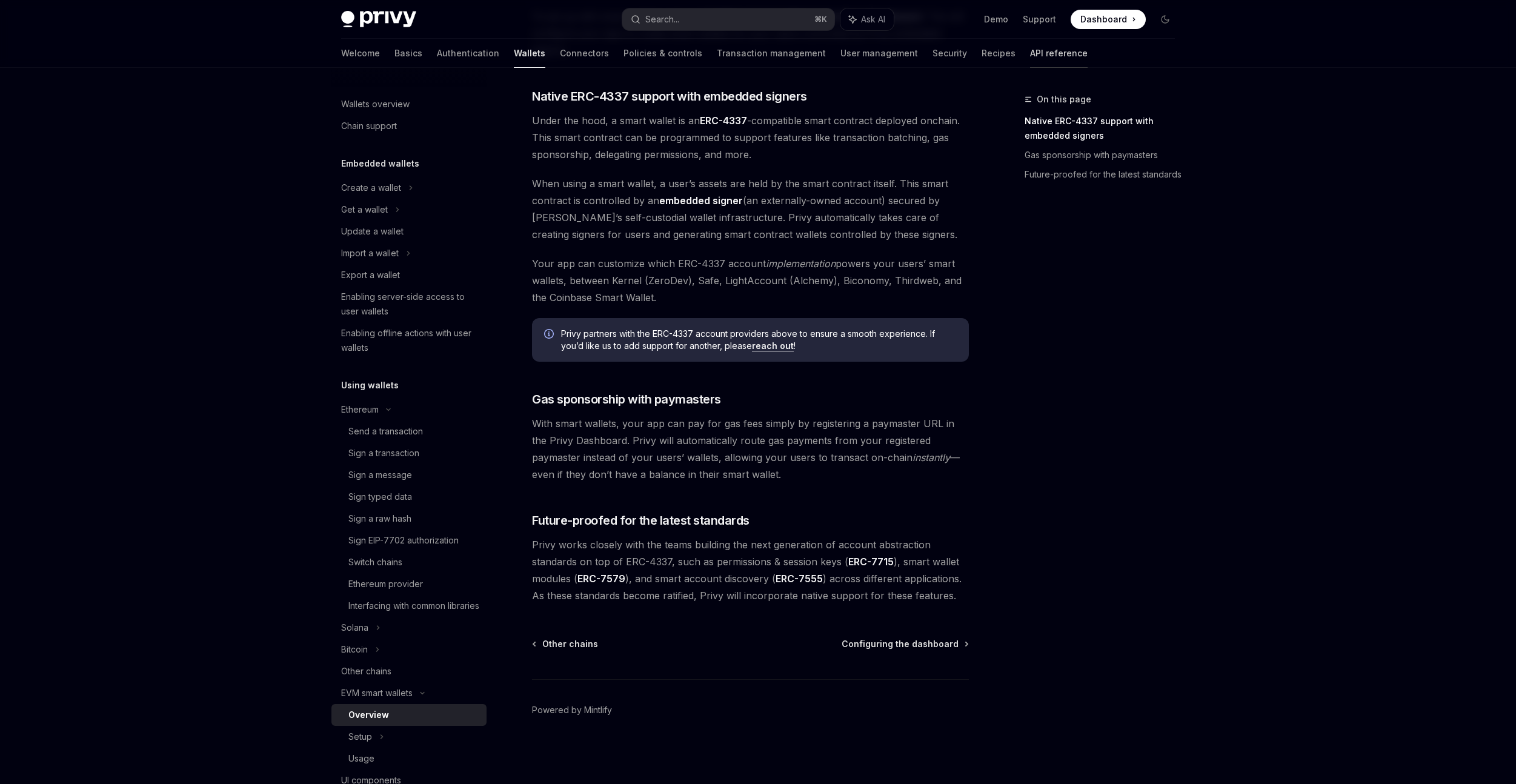
click at [1031, 55] on link "API reference" at bounding box center [1059, 53] width 57 height 29
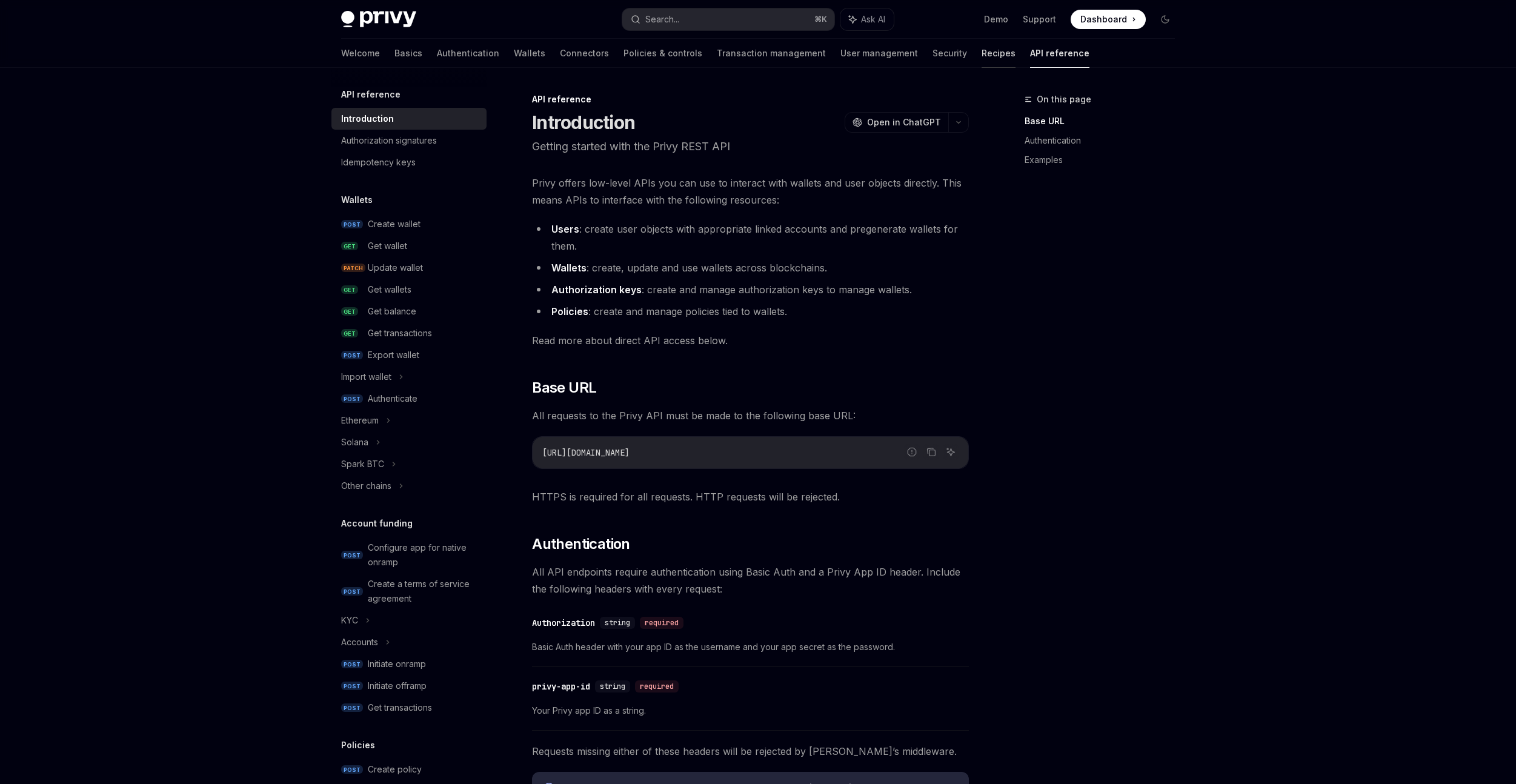
click at [982, 59] on link "Recipes" at bounding box center [999, 53] width 34 height 29
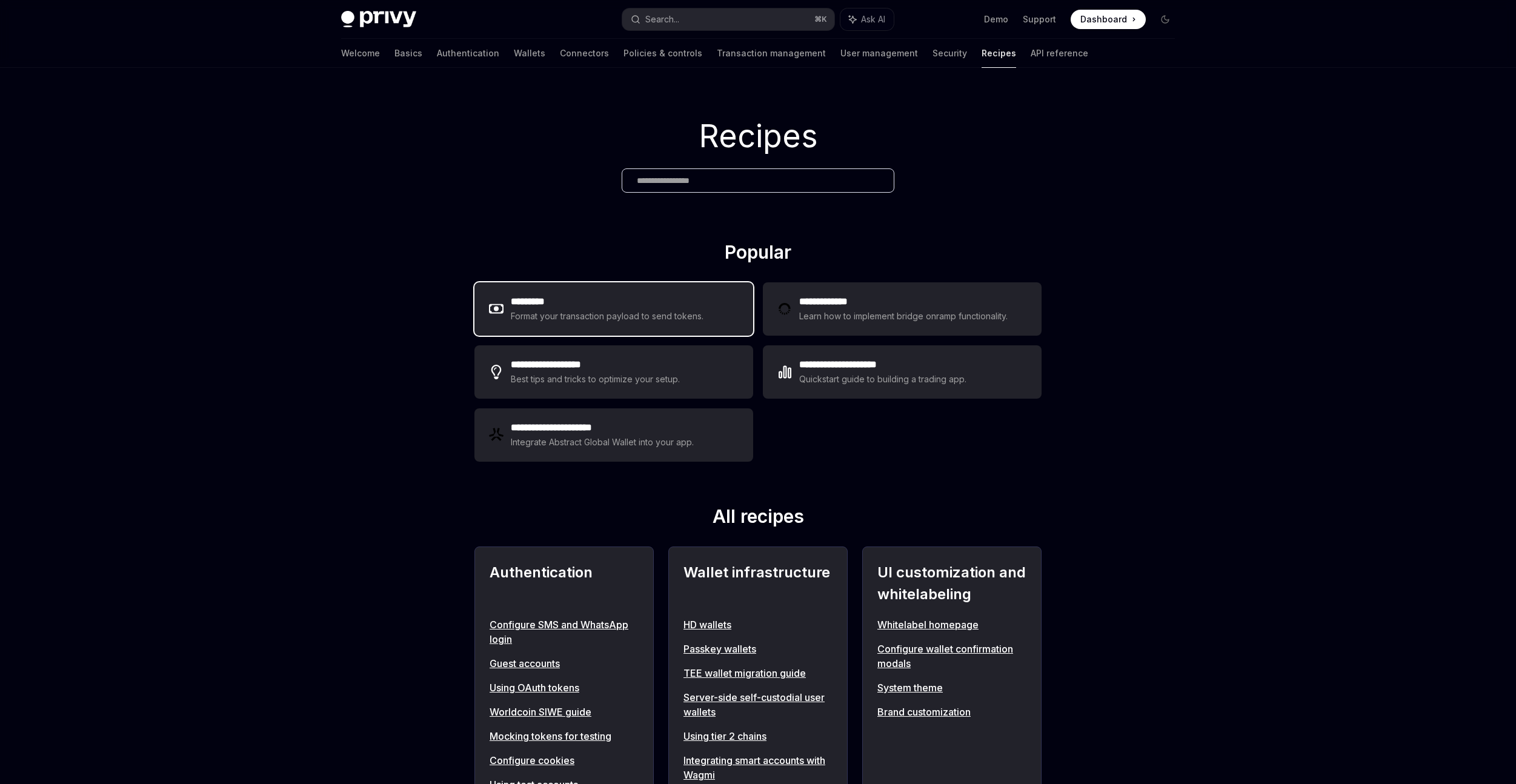
click at [689, 310] on div "Format your transaction payload to send tokens." at bounding box center [608, 316] width 193 height 15
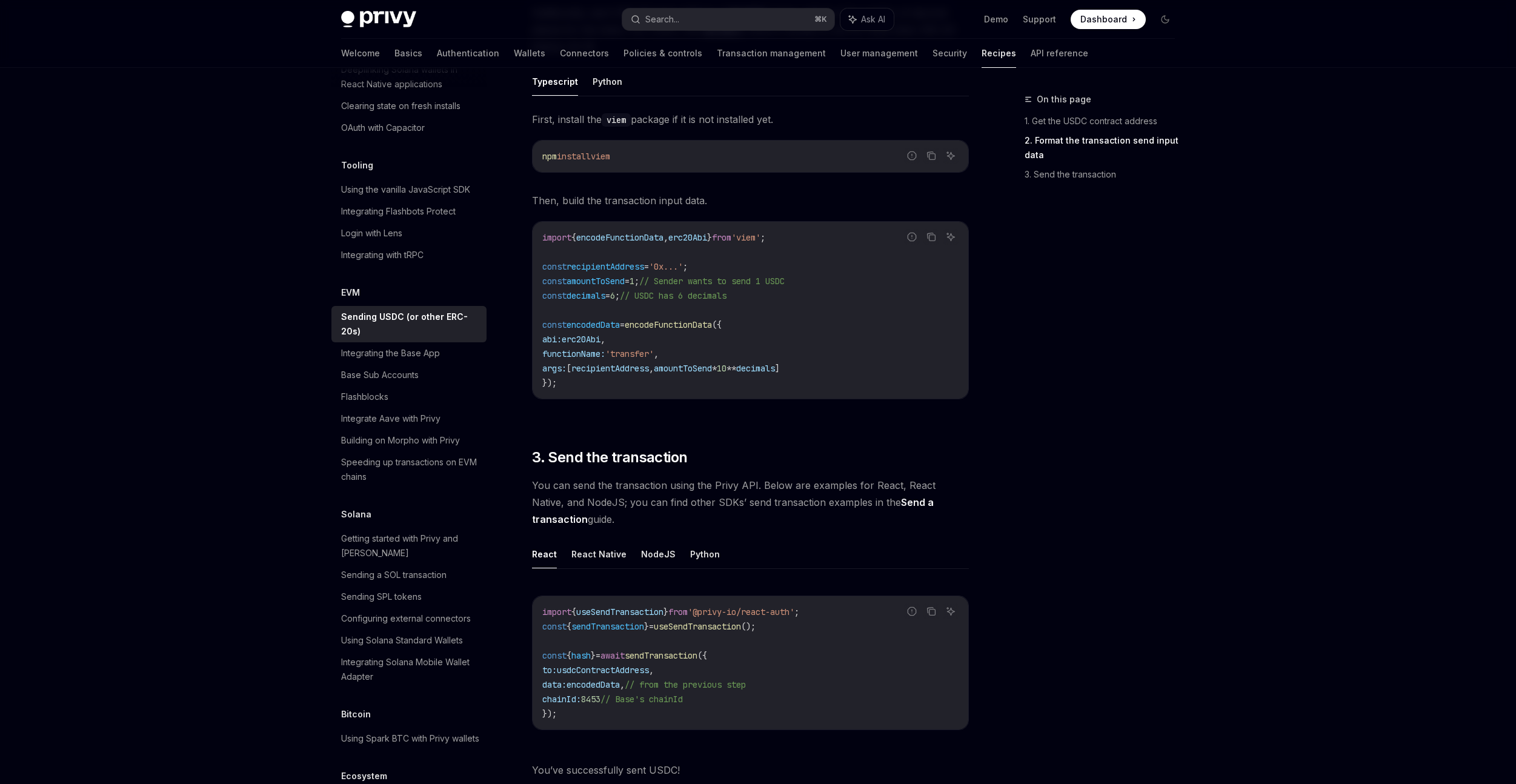
scroll to position [659, 0]
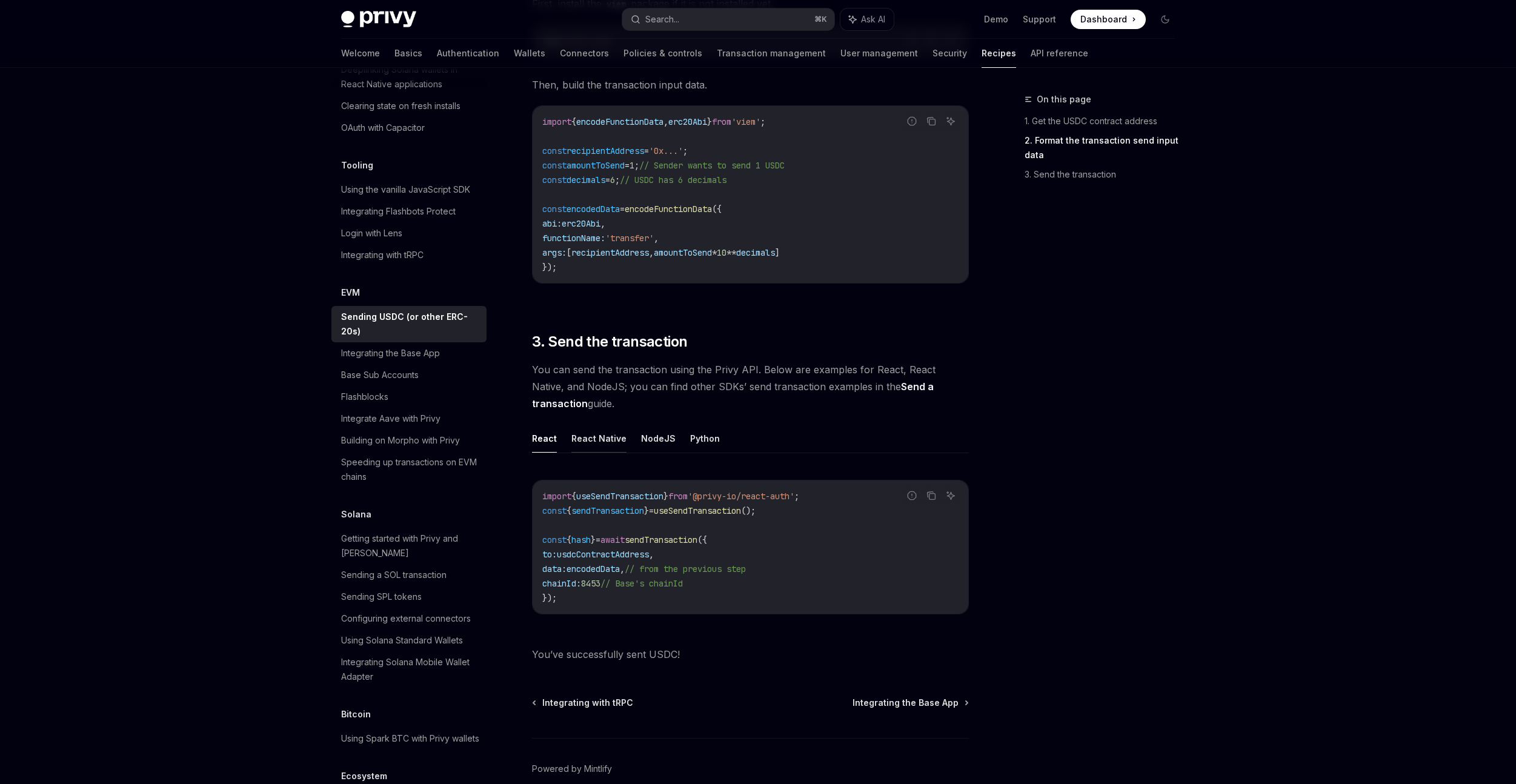
click at [605, 438] on button "React Native" at bounding box center [599, 438] width 55 height 28
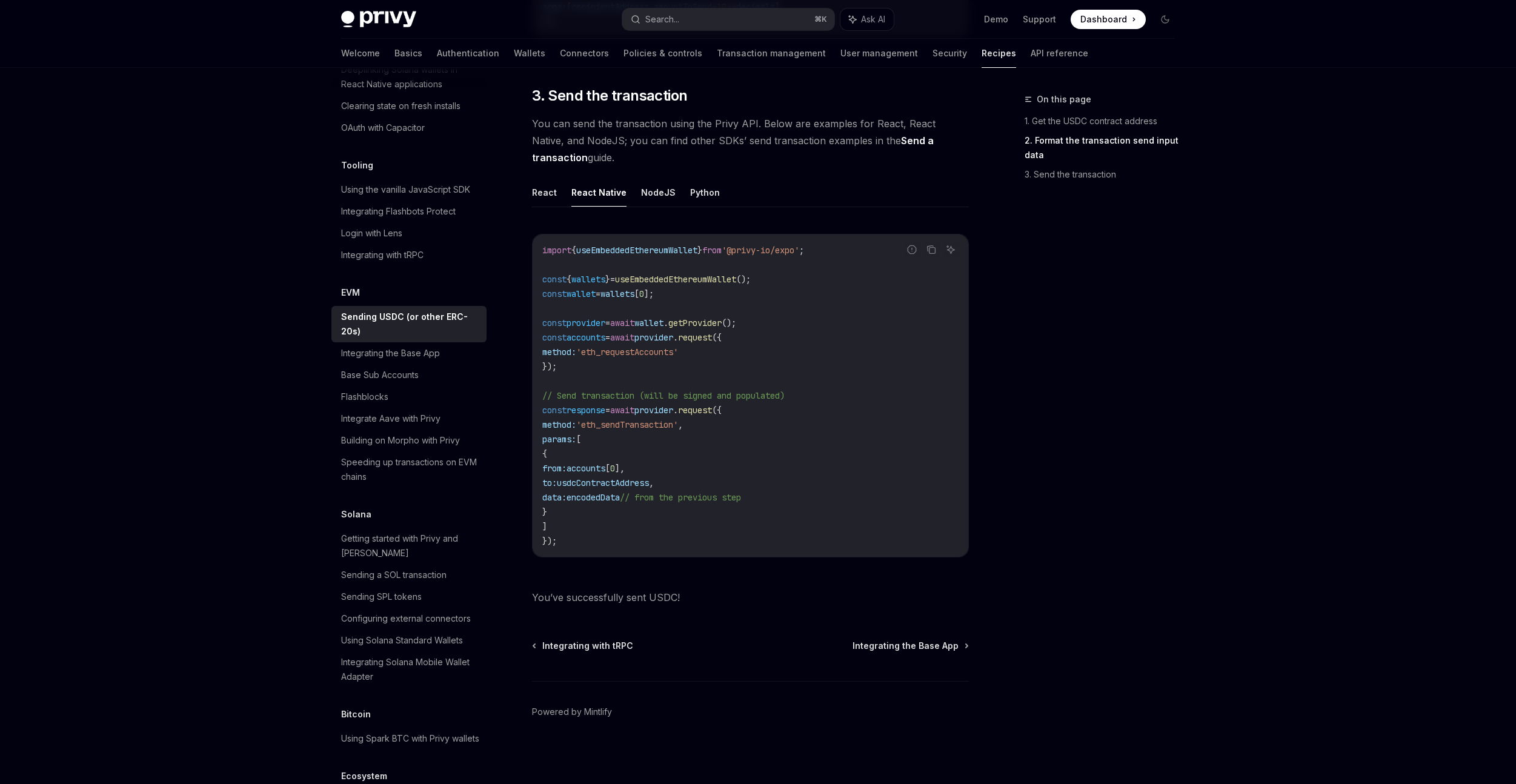
scroll to position [907, 0]
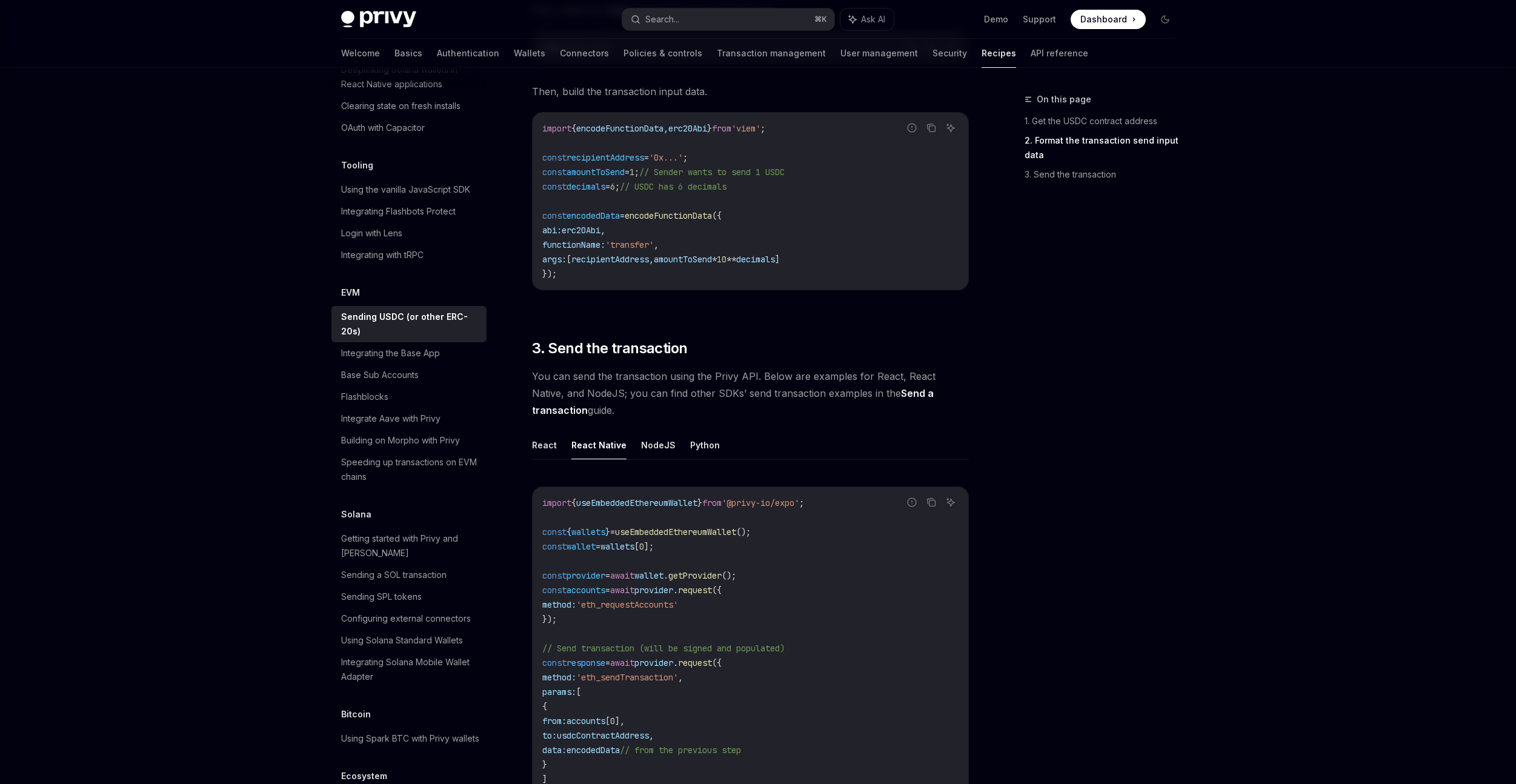
scroll to position [659, 0]
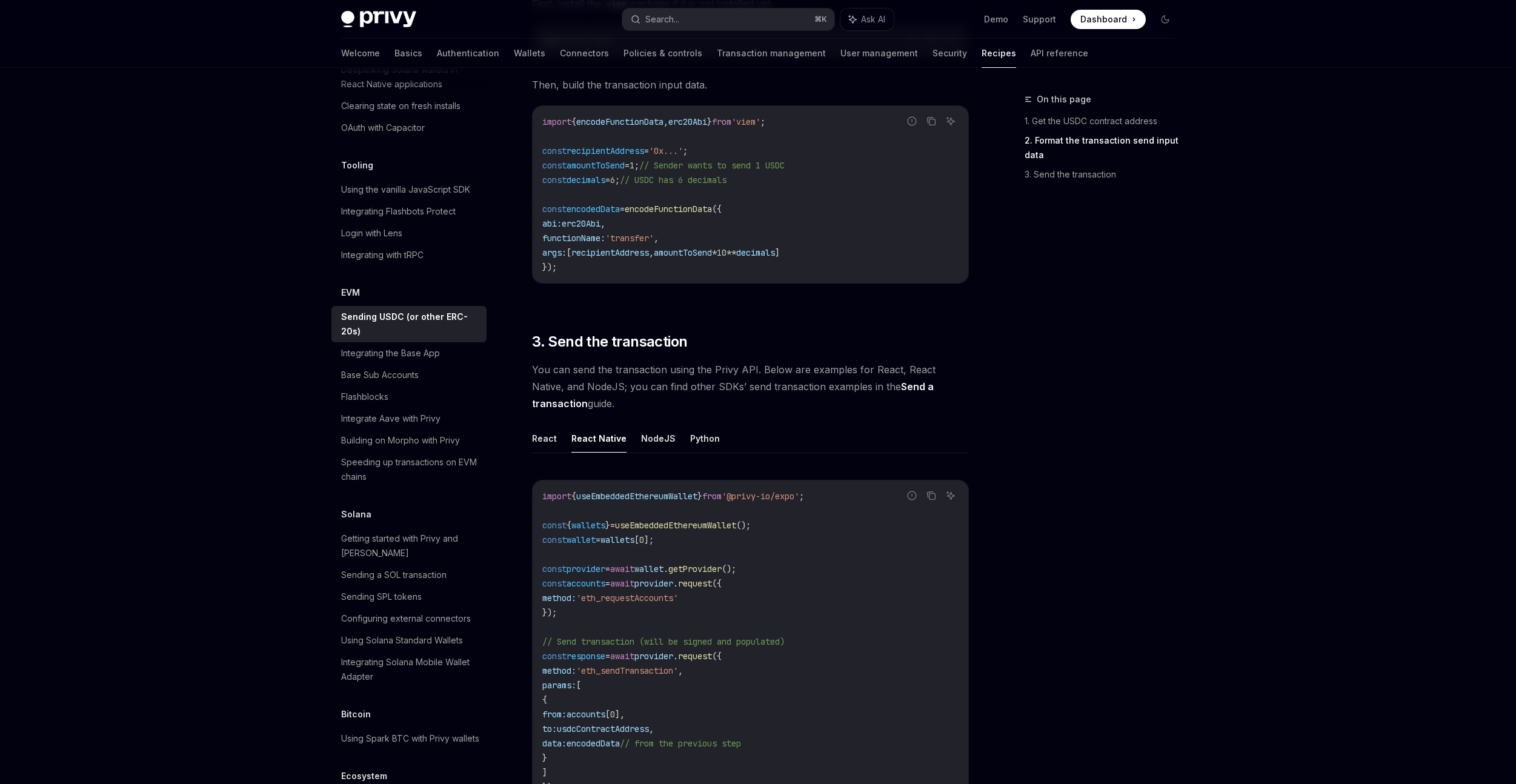
type textarea "*"
